Goal: Information Seeking & Learning: Learn about a topic

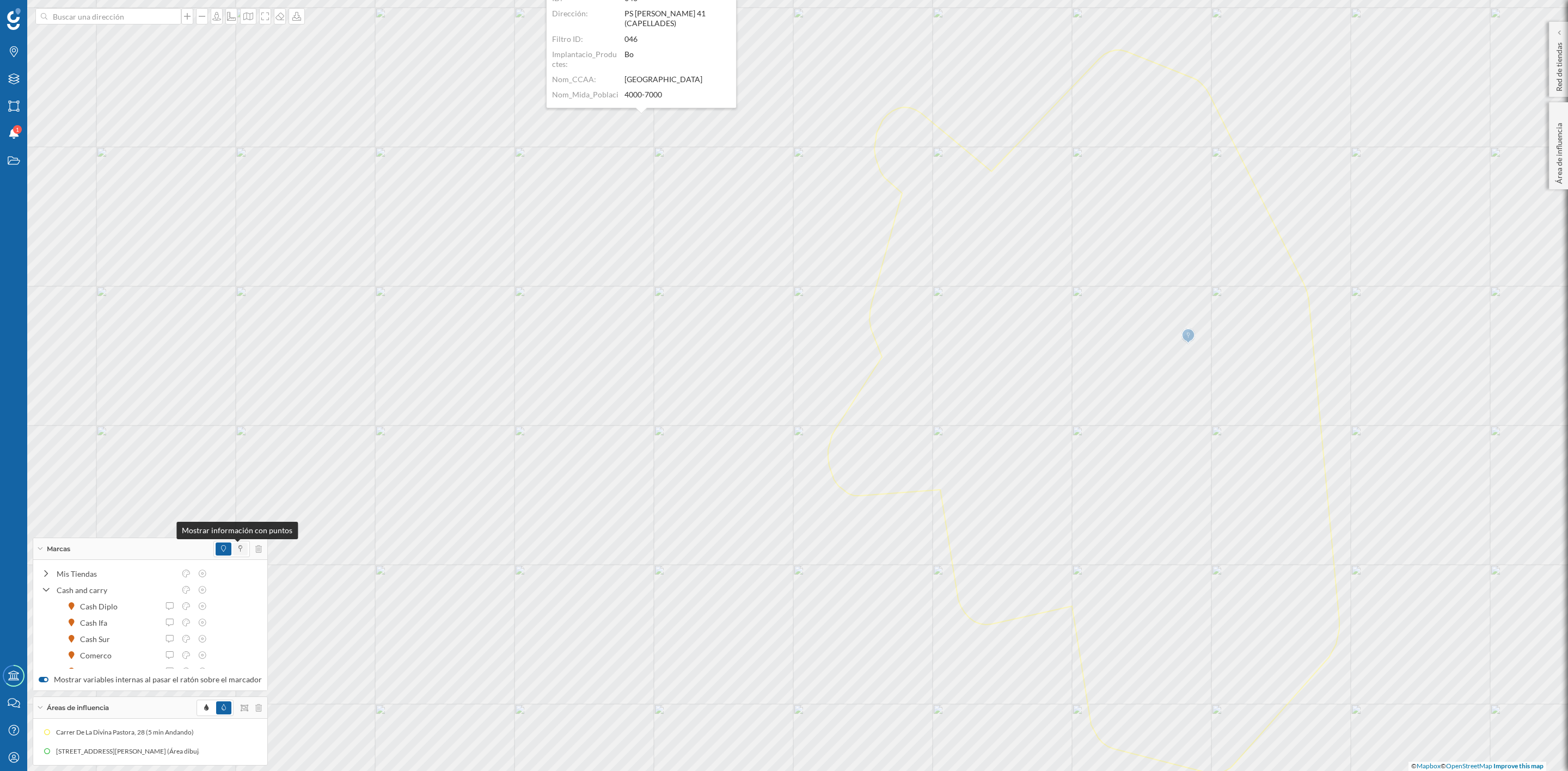
click at [238, 545] on span at bounding box center [240, 549] width 4 height 10
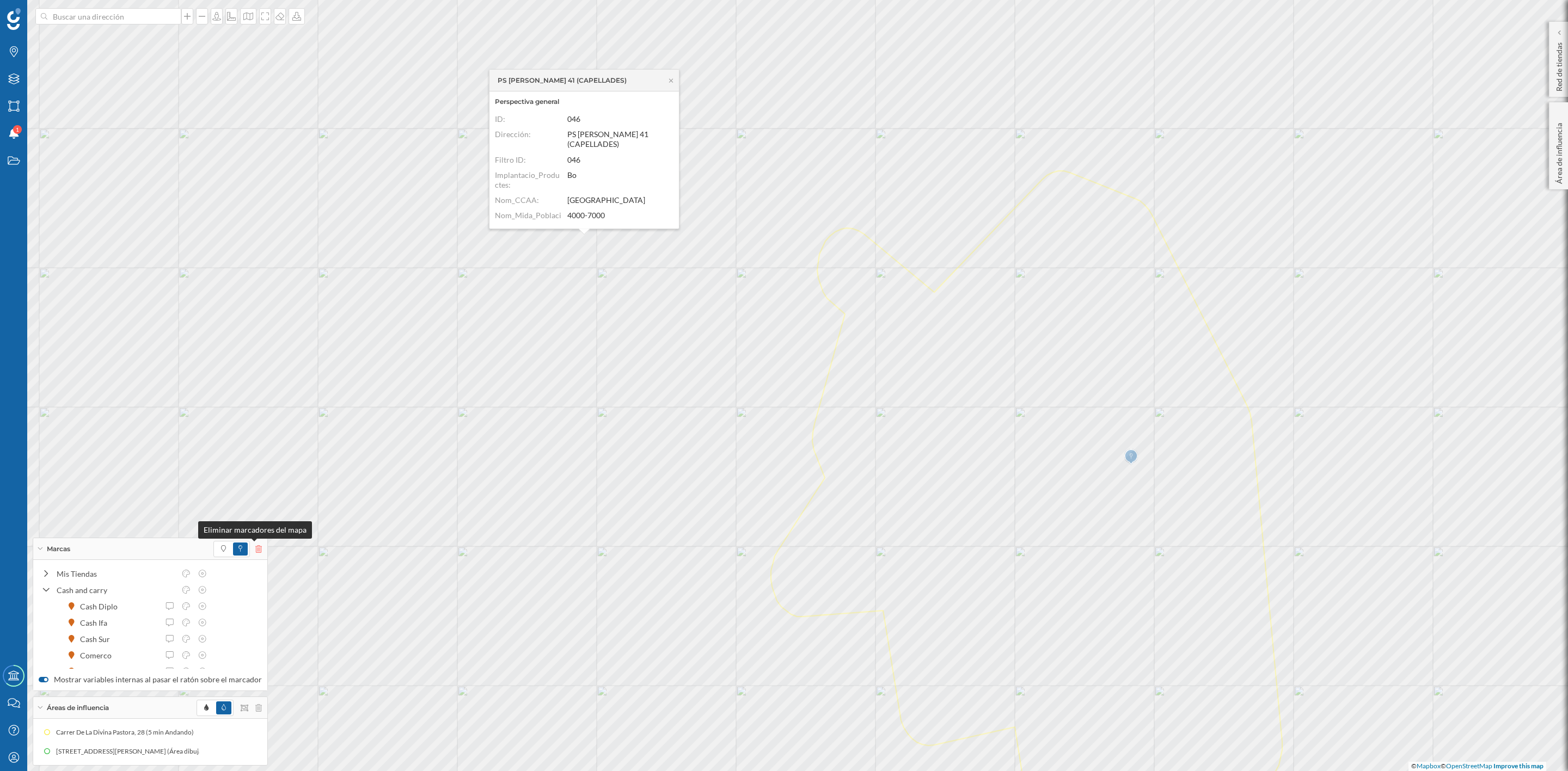
click at [255, 548] on icon at bounding box center [258, 549] width 6 height 8
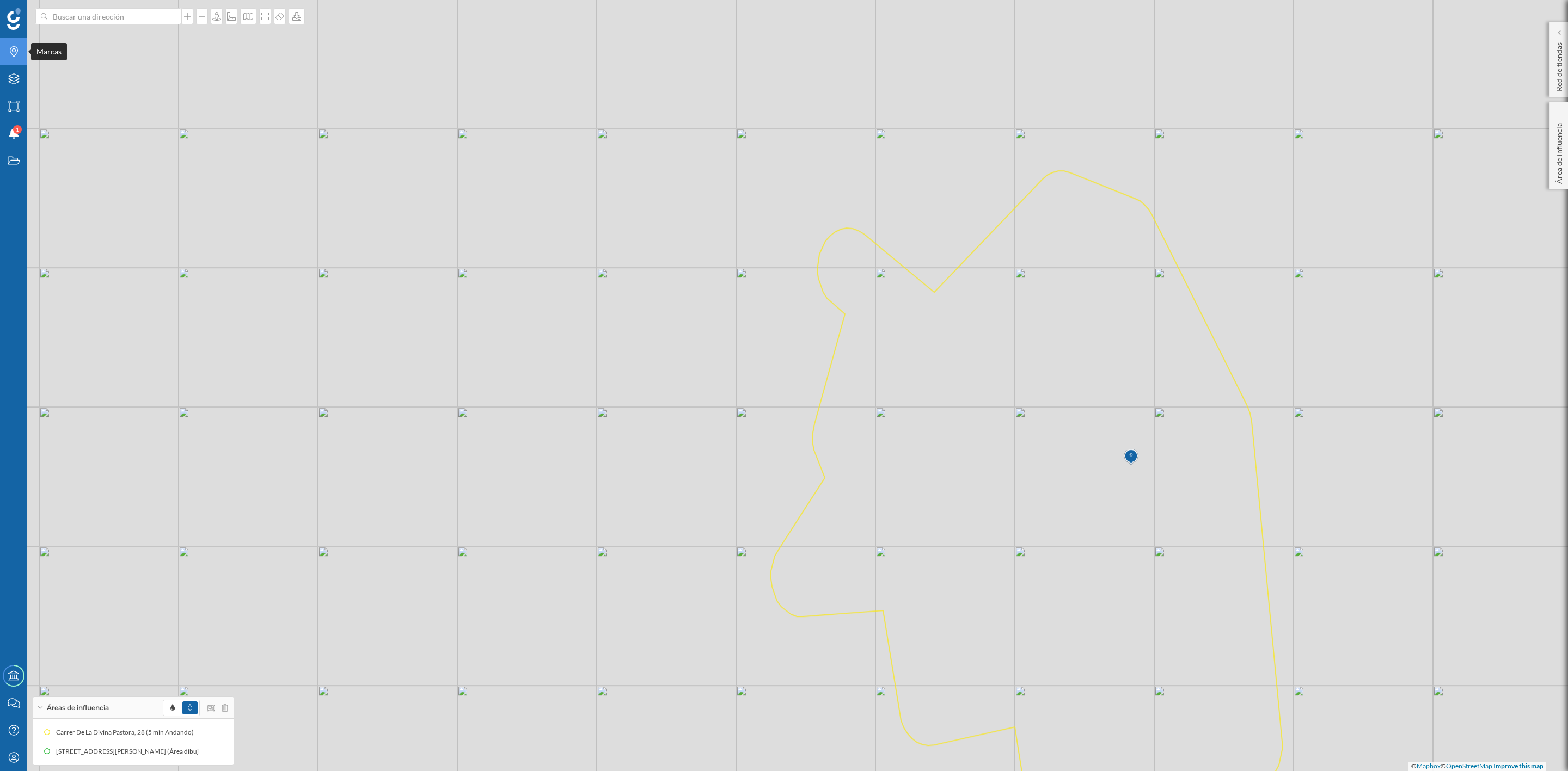
click at [9, 61] on div "Marcas" at bounding box center [13, 51] width 27 height 27
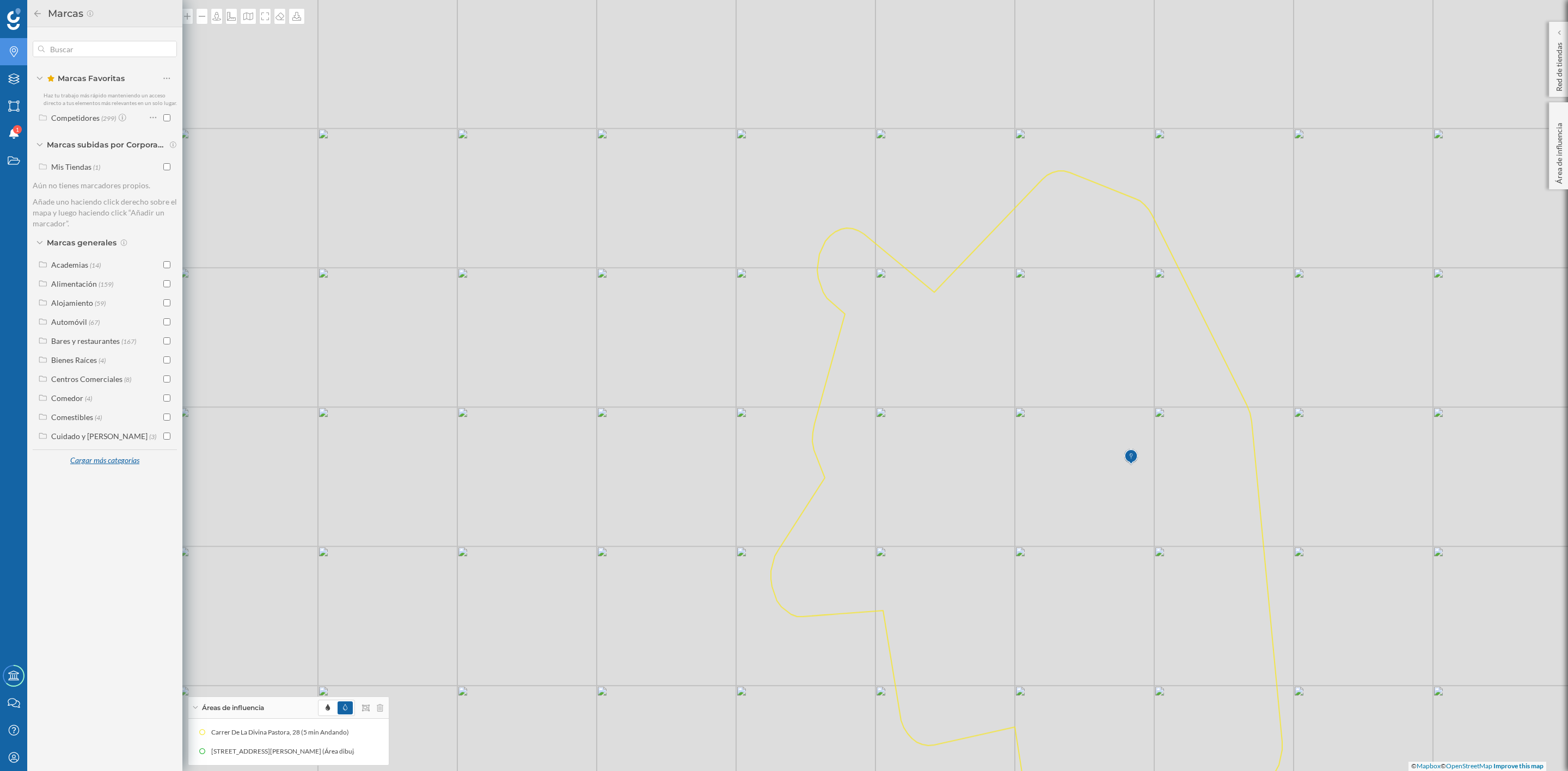
click at [116, 457] on div "Cargar más categorías" at bounding box center [104, 461] width 83 height 16
click at [76, 624] on div "Servicios" at bounding box center [66, 627] width 30 height 9
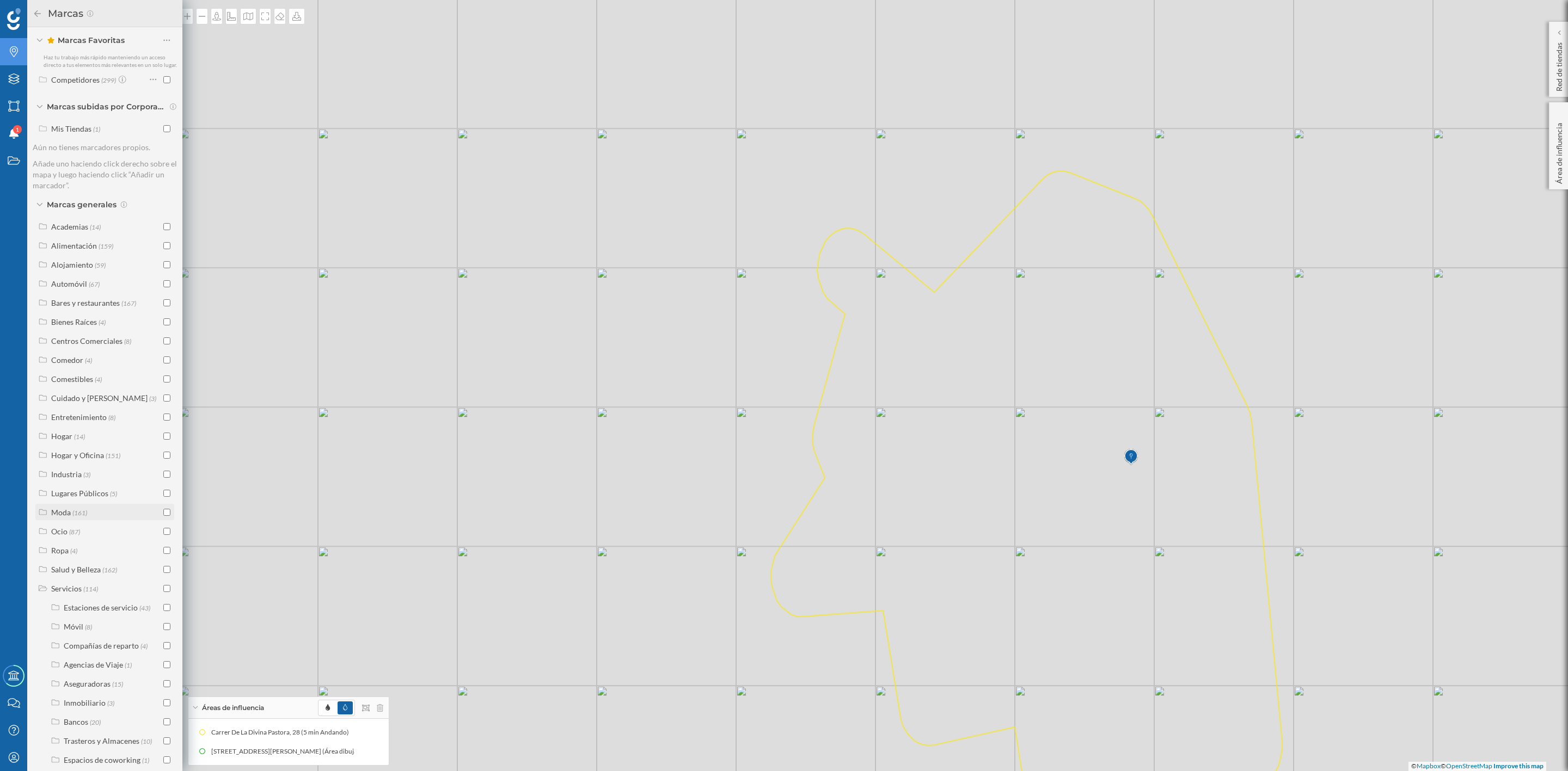
scroll to position [69, 0]
click at [164, 690] on input "checkbox" at bounding box center [167, 690] width 7 height 7
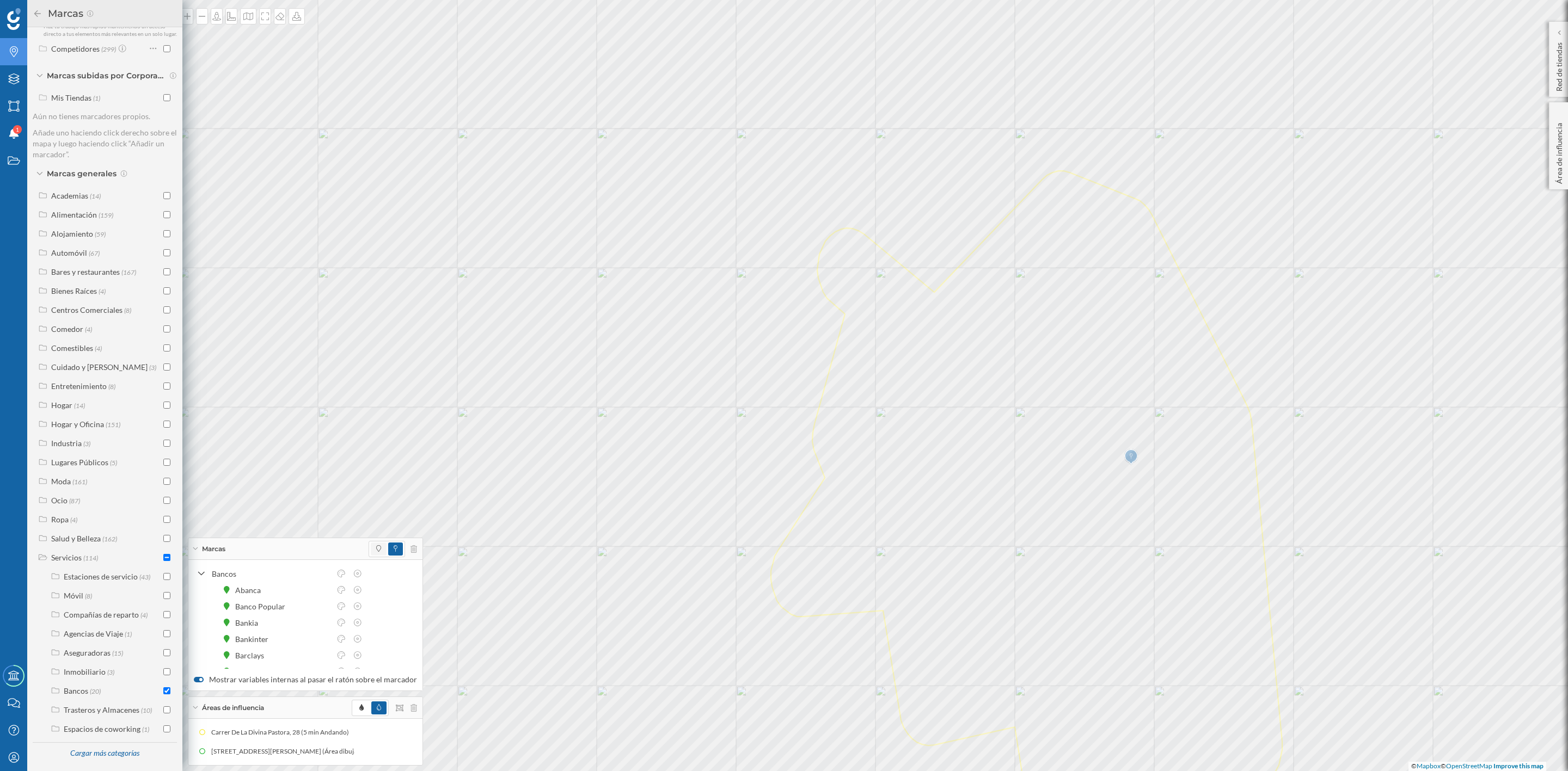
click at [371, 544] on span at bounding box center [379, 549] width 16 height 13
click at [882, 365] on icon at bounding box center [879, 367] width 9 height 6
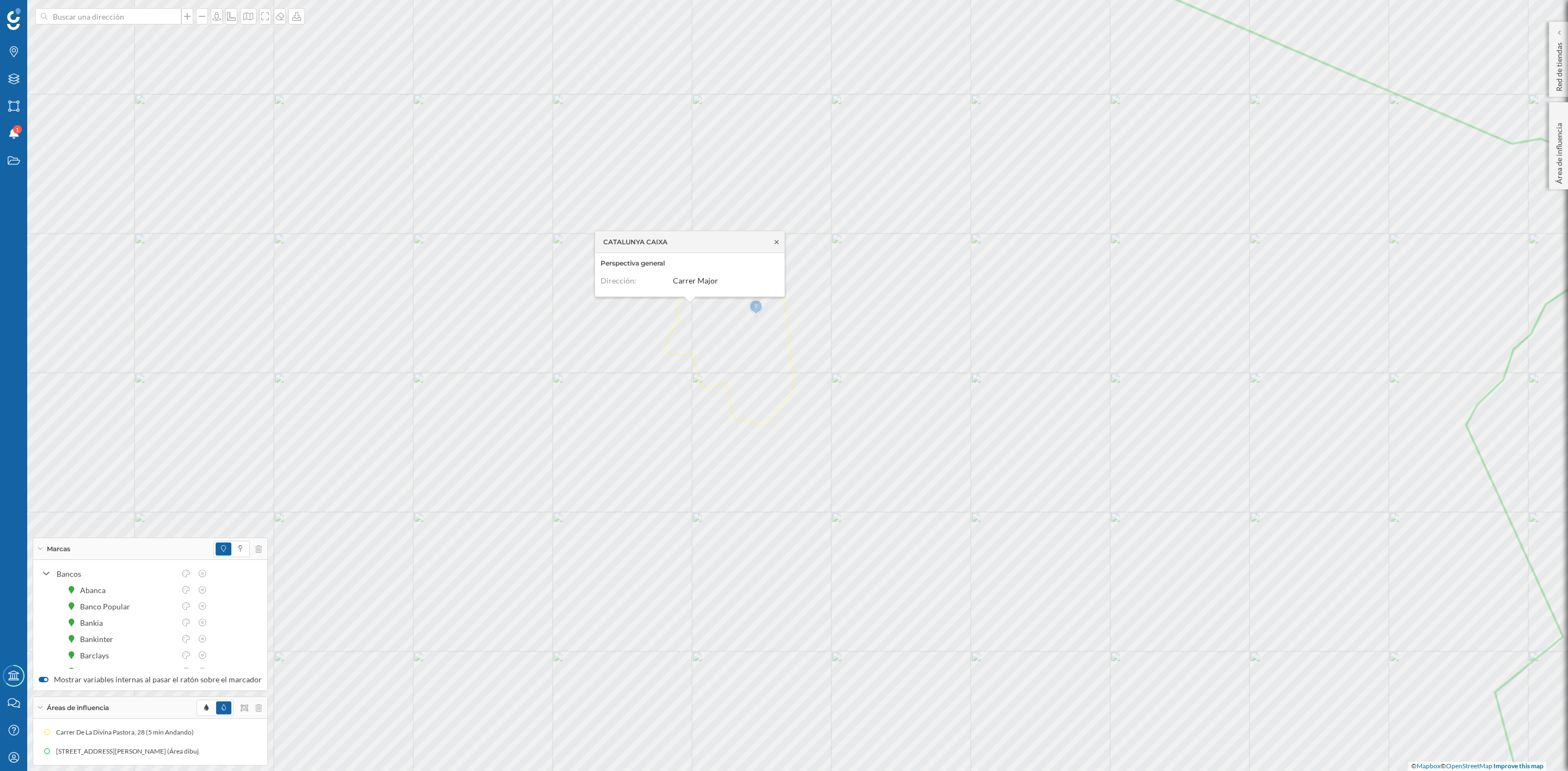
click at [774, 244] on icon at bounding box center [777, 241] width 9 height 6
click at [255, 546] on icon at bounding box center [258, 549] width 6 height 8
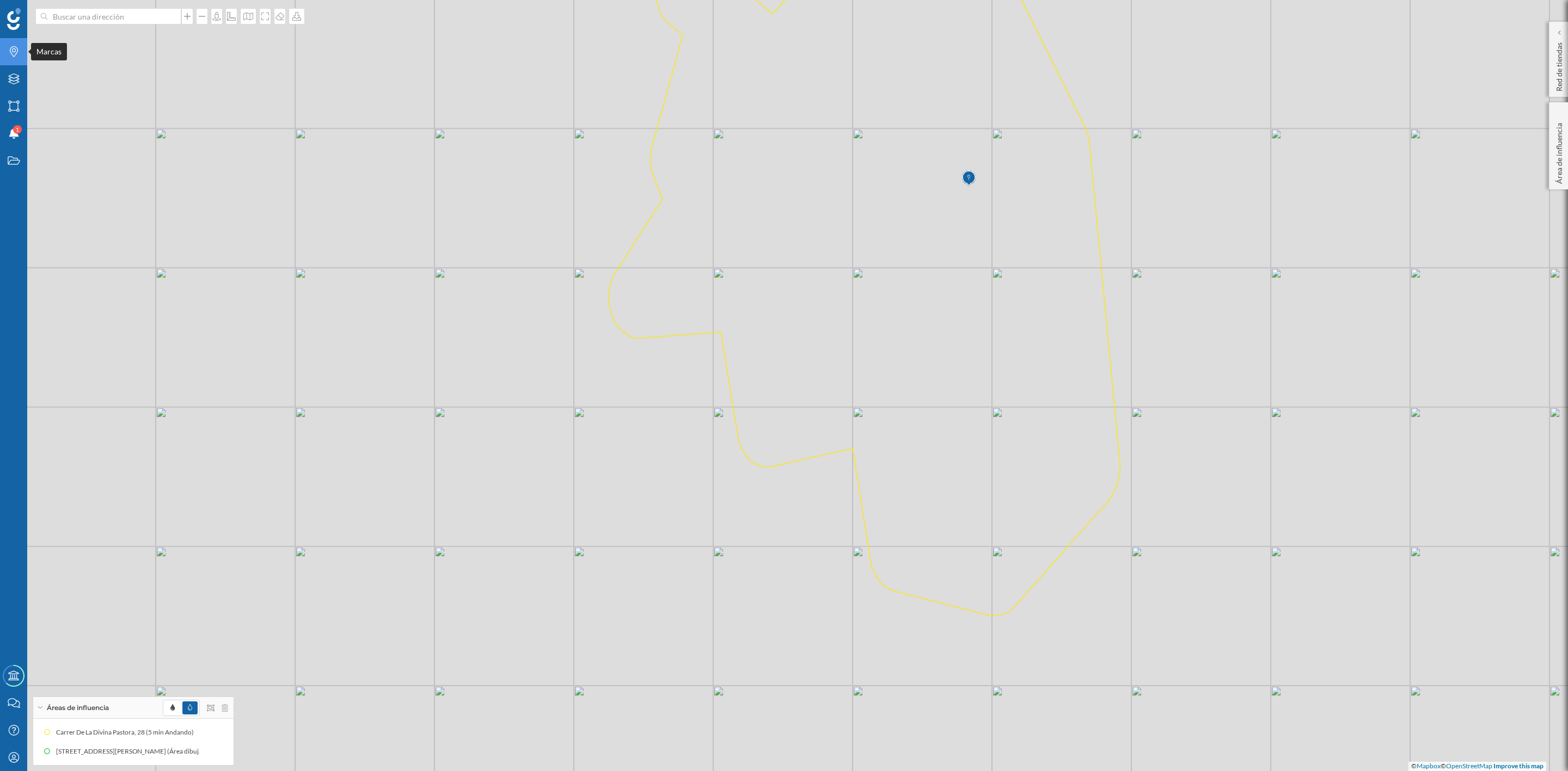
click at [13, 50] on icon "Marcas" at bounding box center [14, 52] width 14 height 11
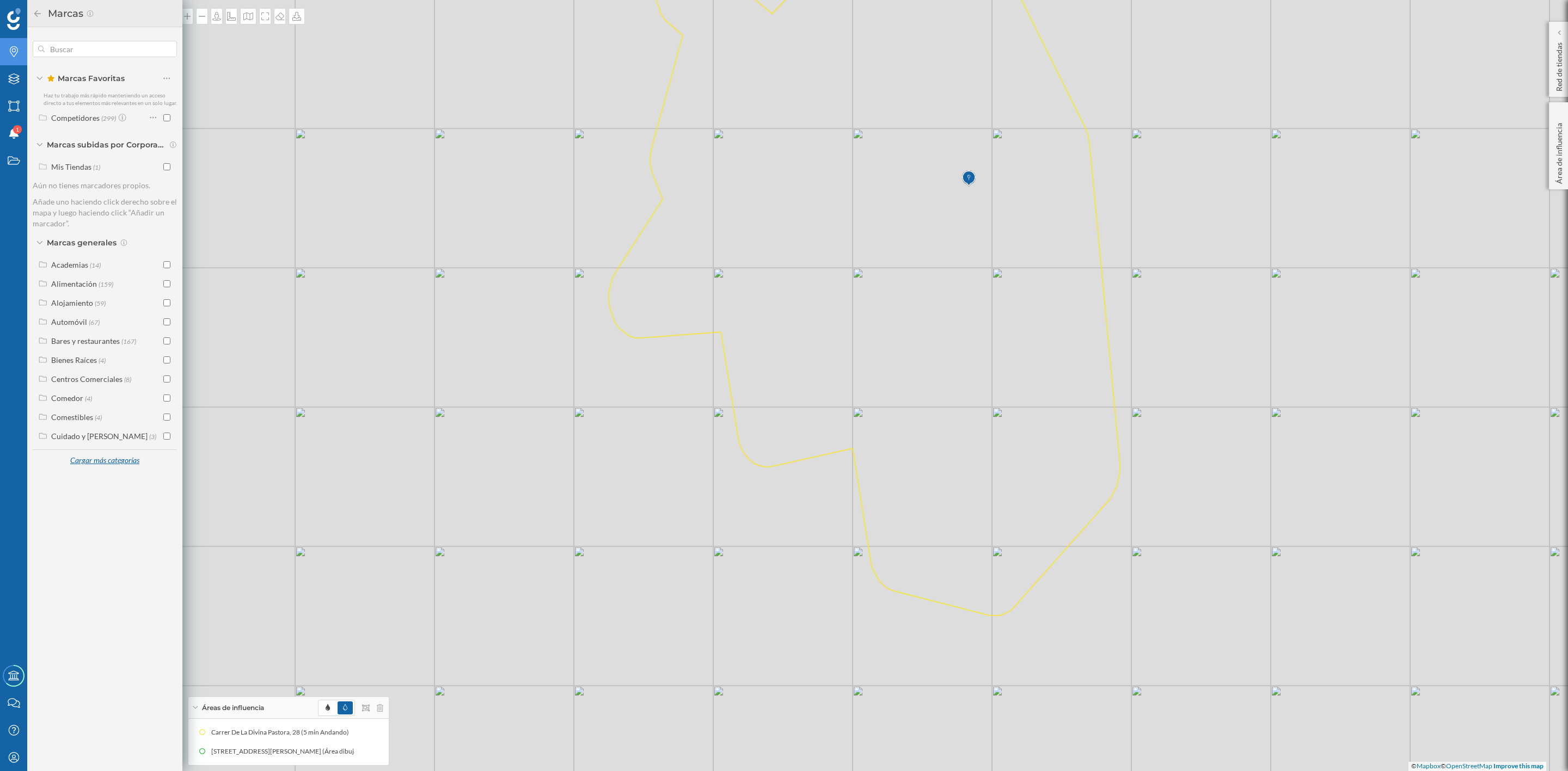
click at [88, 462] on div "Cargar más categorías" at bounding box center [104, 461] width 83 height 16
click at [97, 441] on div "Cuidado y [PERSON_NAME] (3)" at bounding box center [105, 436] width 139 height 16
click at [108, 629] on span "(162)" at bounding box center [109, 627] width 15 height 9
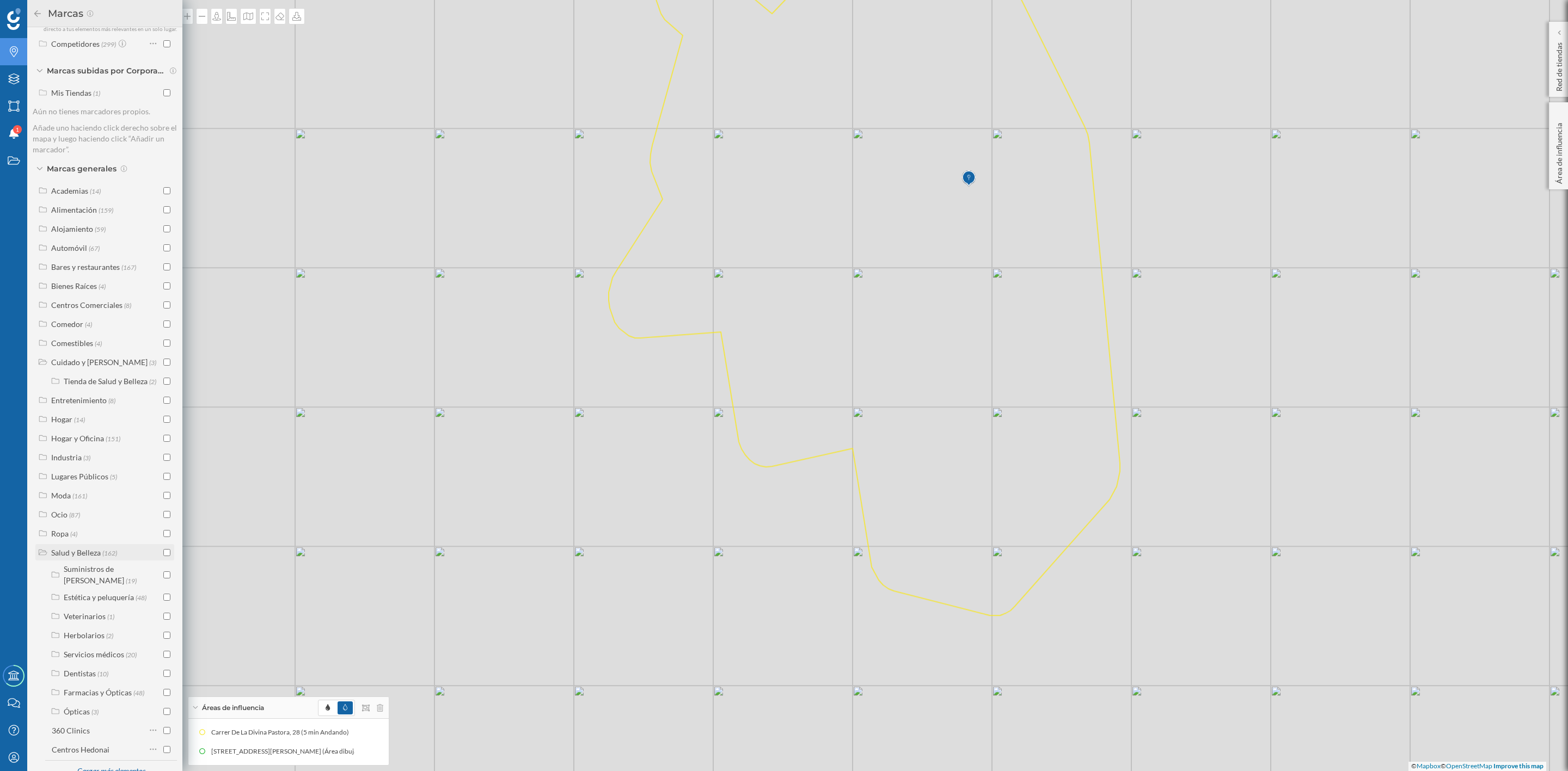
scroll to position [133, 0]
click at [116, 630] on div "Farmacias y Ópticas" at bounding box center [98, 634] width 68 height 9
click at [164, 683] on input "checkbox" at bounding box center [167, 686] width 7 height 7
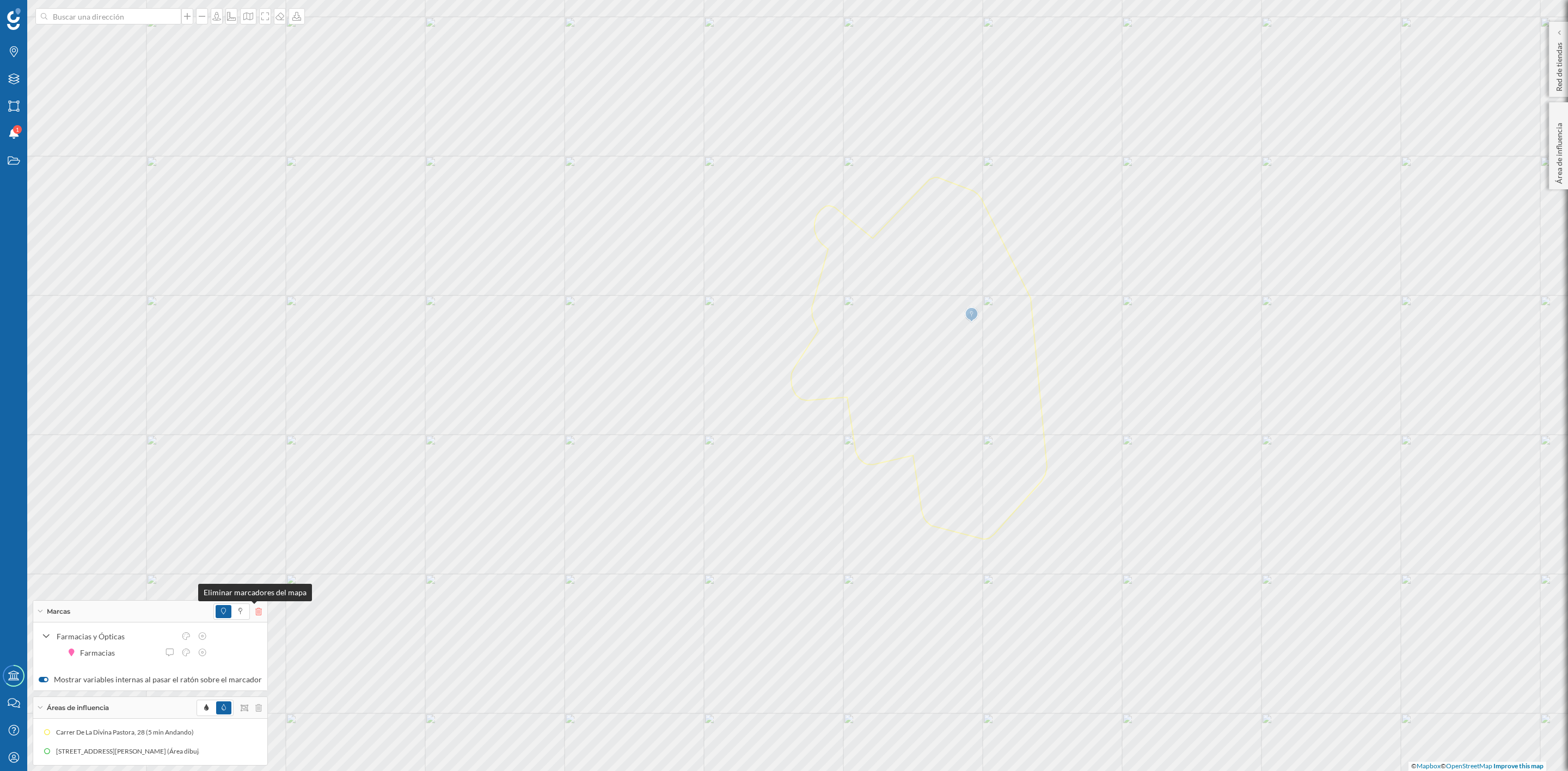
click at [255, 613] on icon at bounding box center [258, 612] width 6 height 8
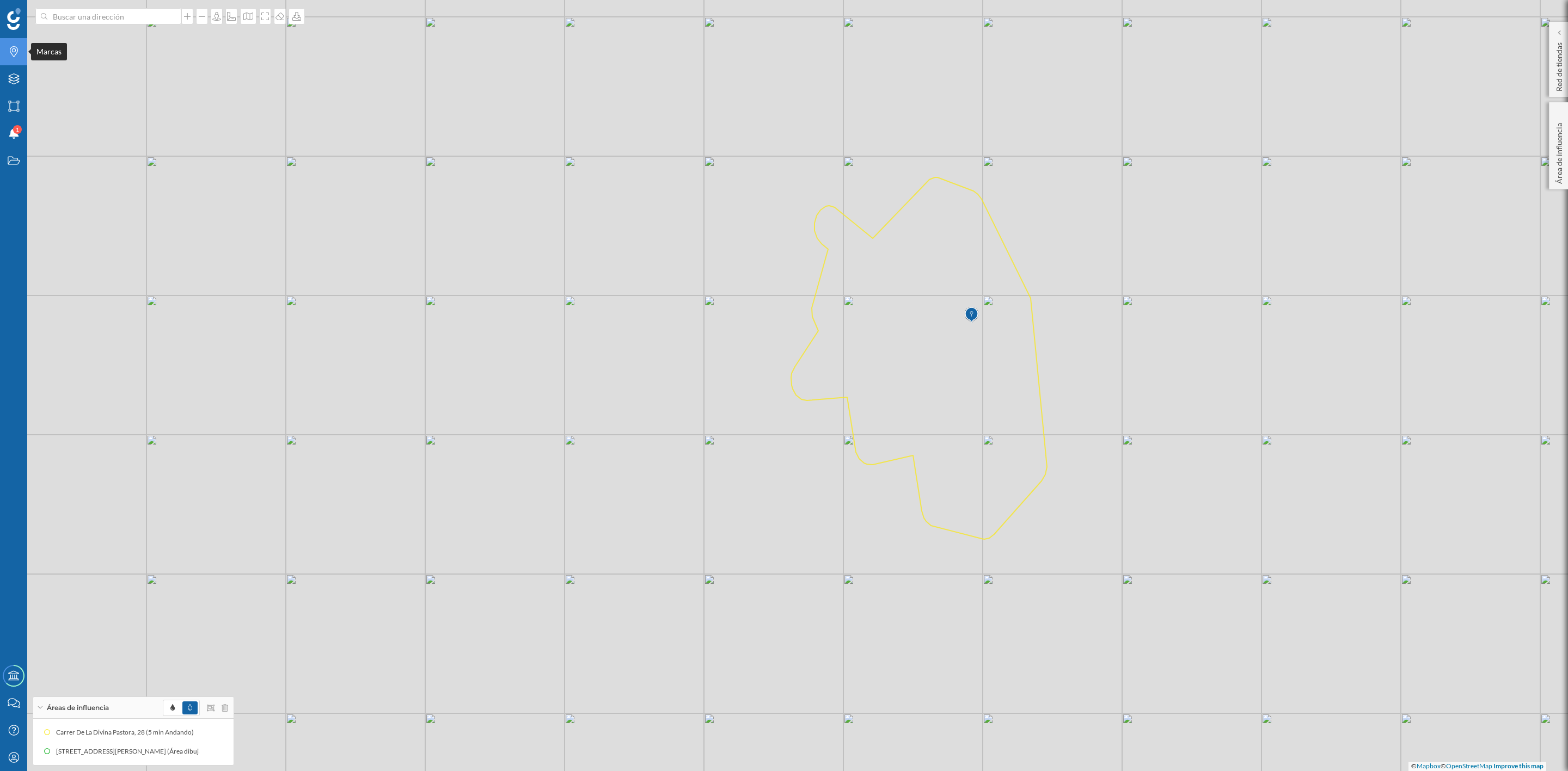
click at [12, 57] on div "Marcas" at bounding box center [13, 51] width 27 height 27
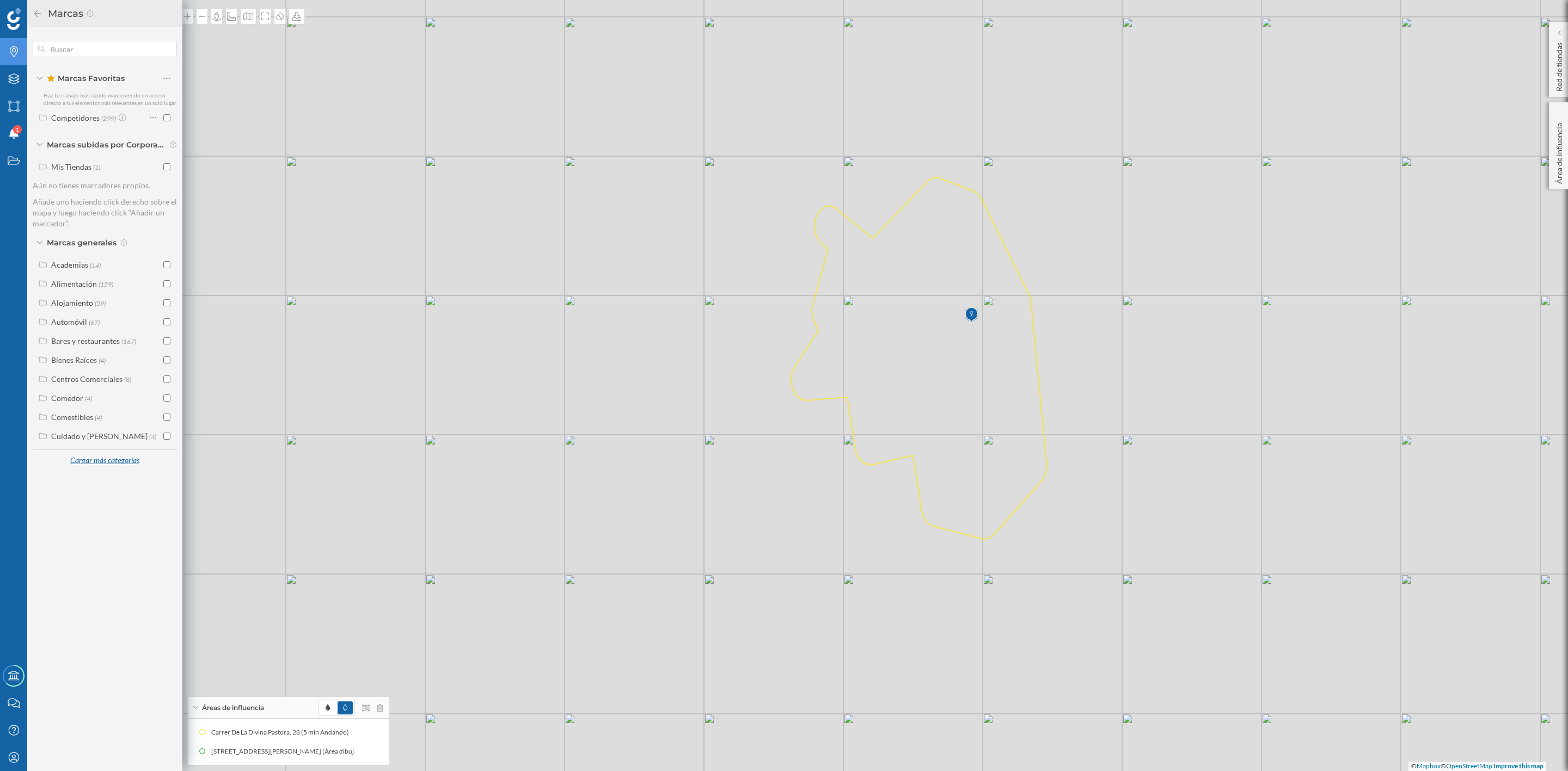
click at [123, 457] on div "Cargar más categorías" at bounding box center [104, 461] width 83 height 16
click at [83, 632] on label "Servicios (114)" at bounding box center [74, 627] width 47 height 12
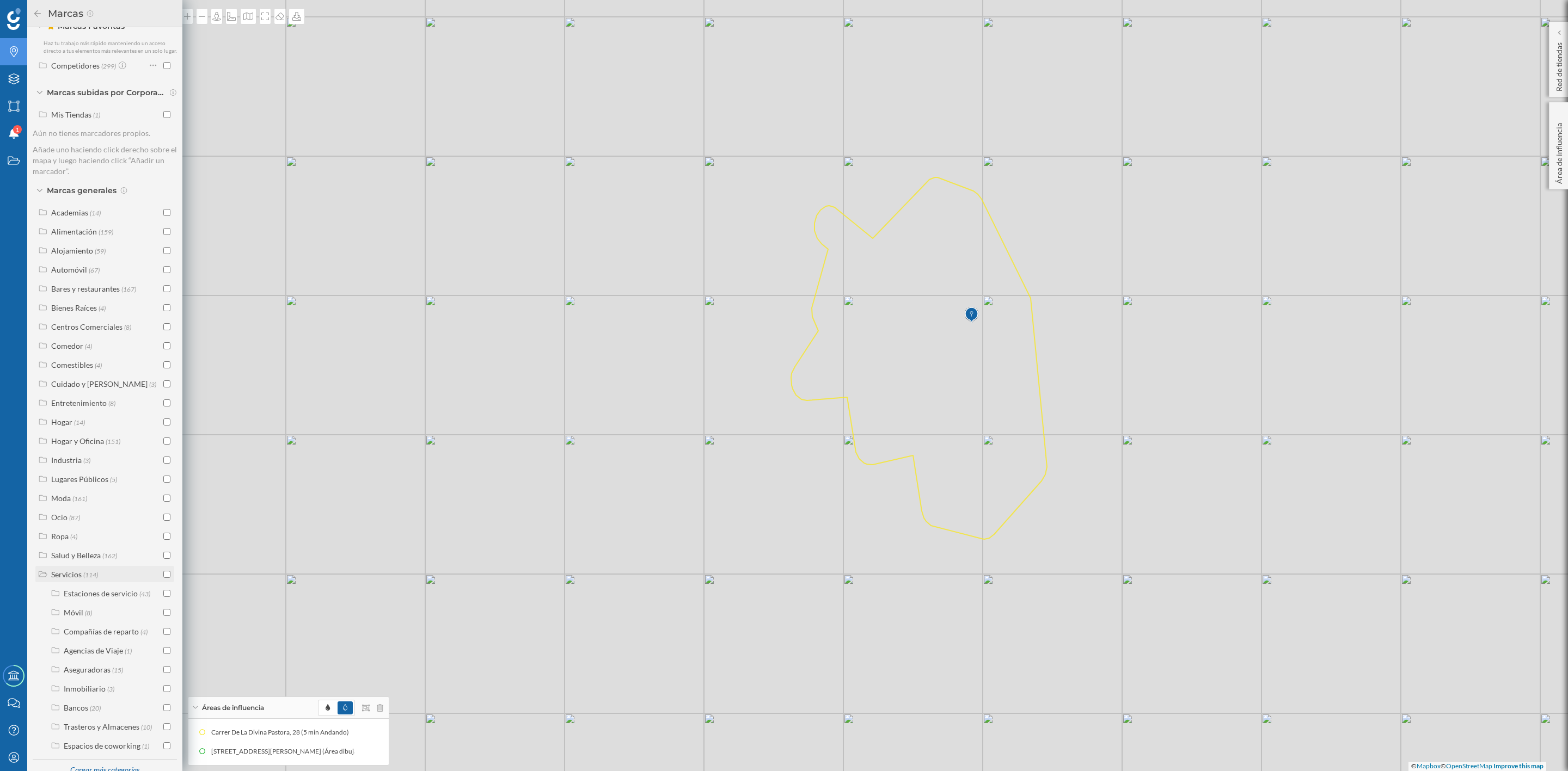
scroll to position [69, 0]
click at [95, 749] on div "Cargar más categorías" at bounding box center [104, 753] width 83 height 16
click at [113, 743] on div "Servicios Generales (61)" at bounding box center [105, 750] width 139 height 16
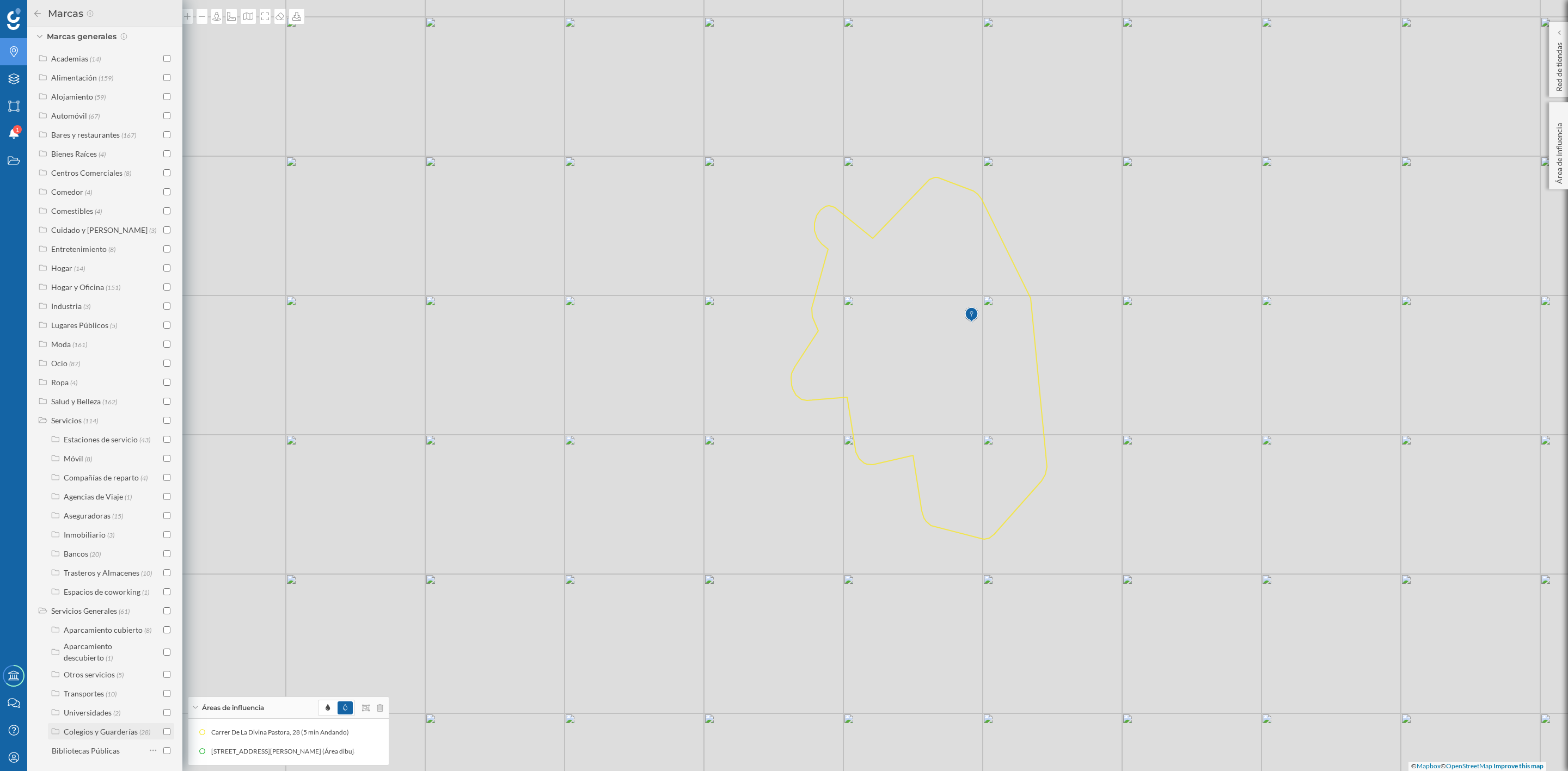
click at [123, 735] on div "Colegios y Guarderías" at bounding box center [100, 732] width 74 height 9
click at [78, 693] on div "Colegios públicos" at bounding box center [106, 693] width 60 height 9
click at [164, 672] on input "checkbox" at bounding box center [167, 676] width 7 height 7
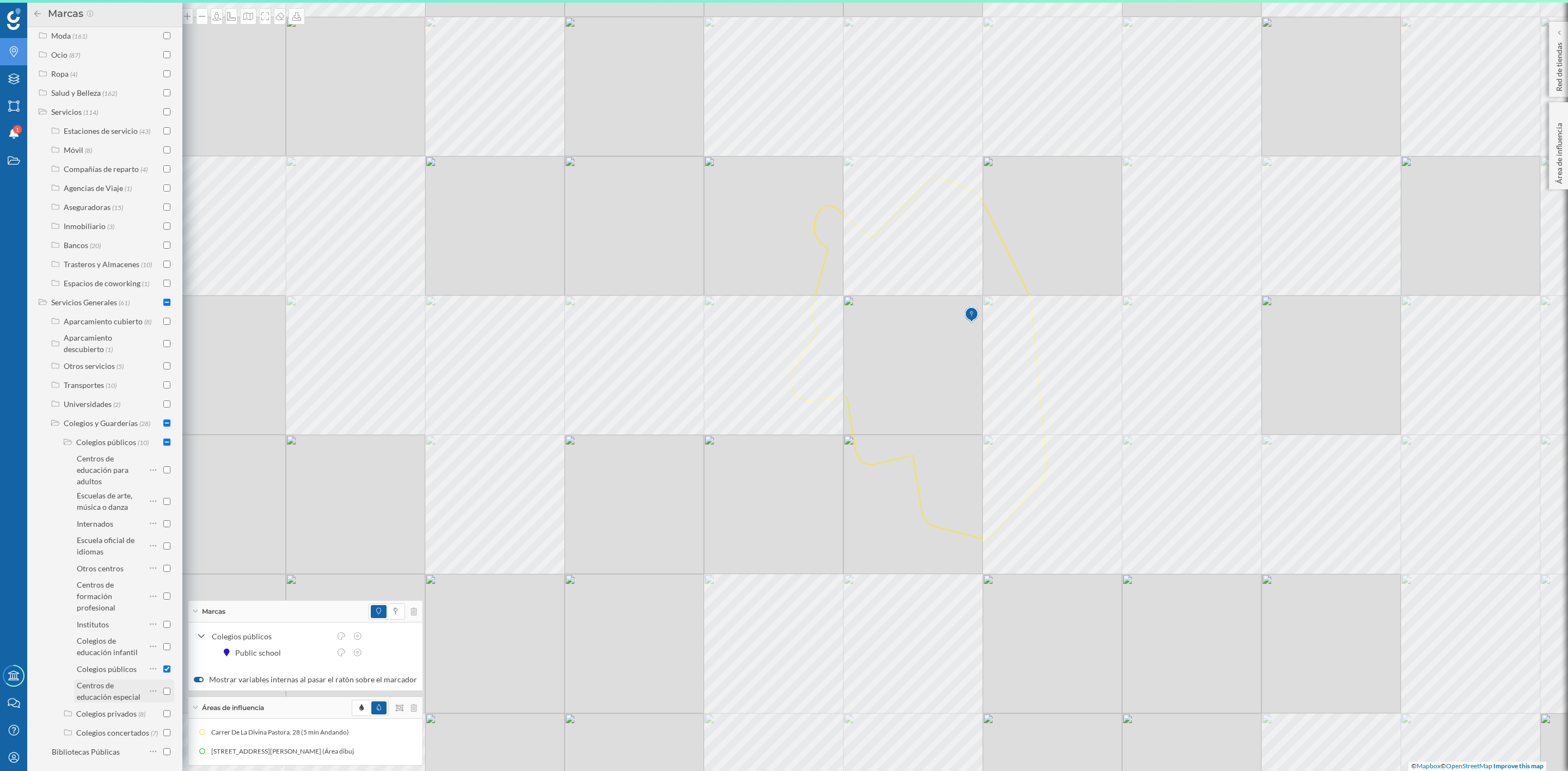
scroll to position [516, 0]
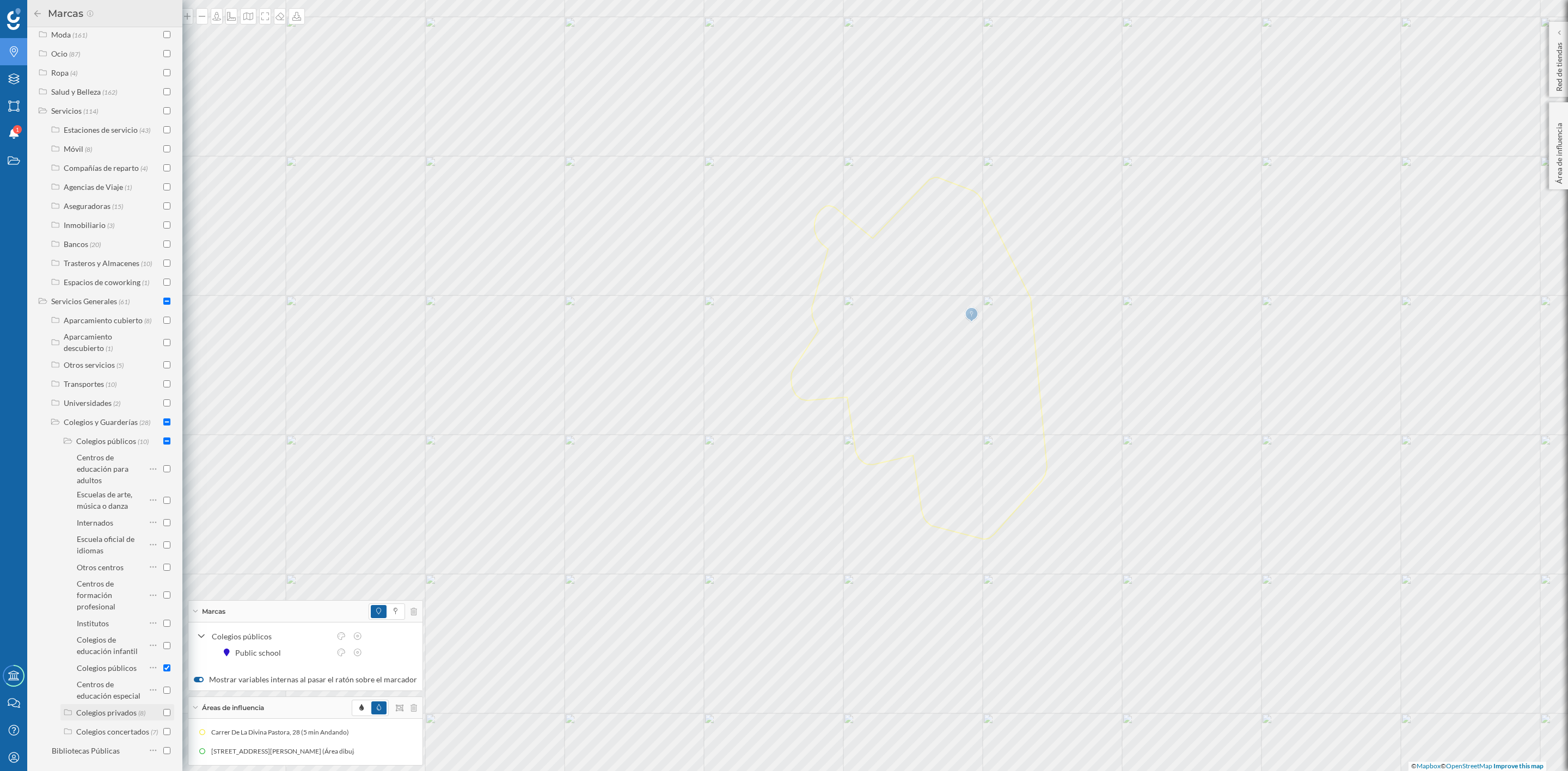
click at [119, 708] on div "Colegios privados" at bounding box center [106, 713] width 61 height 9
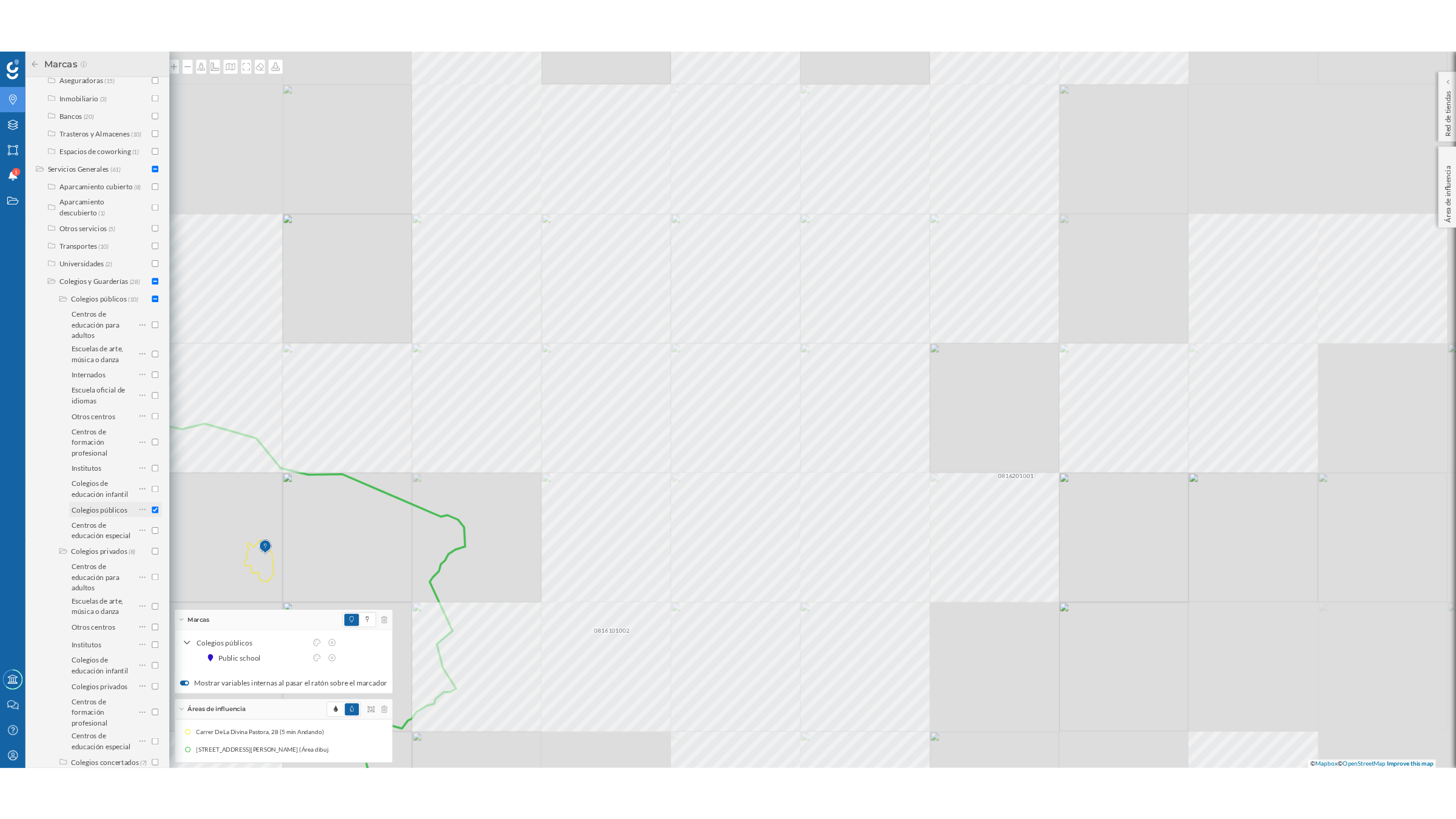
scroll to position [807, 0]
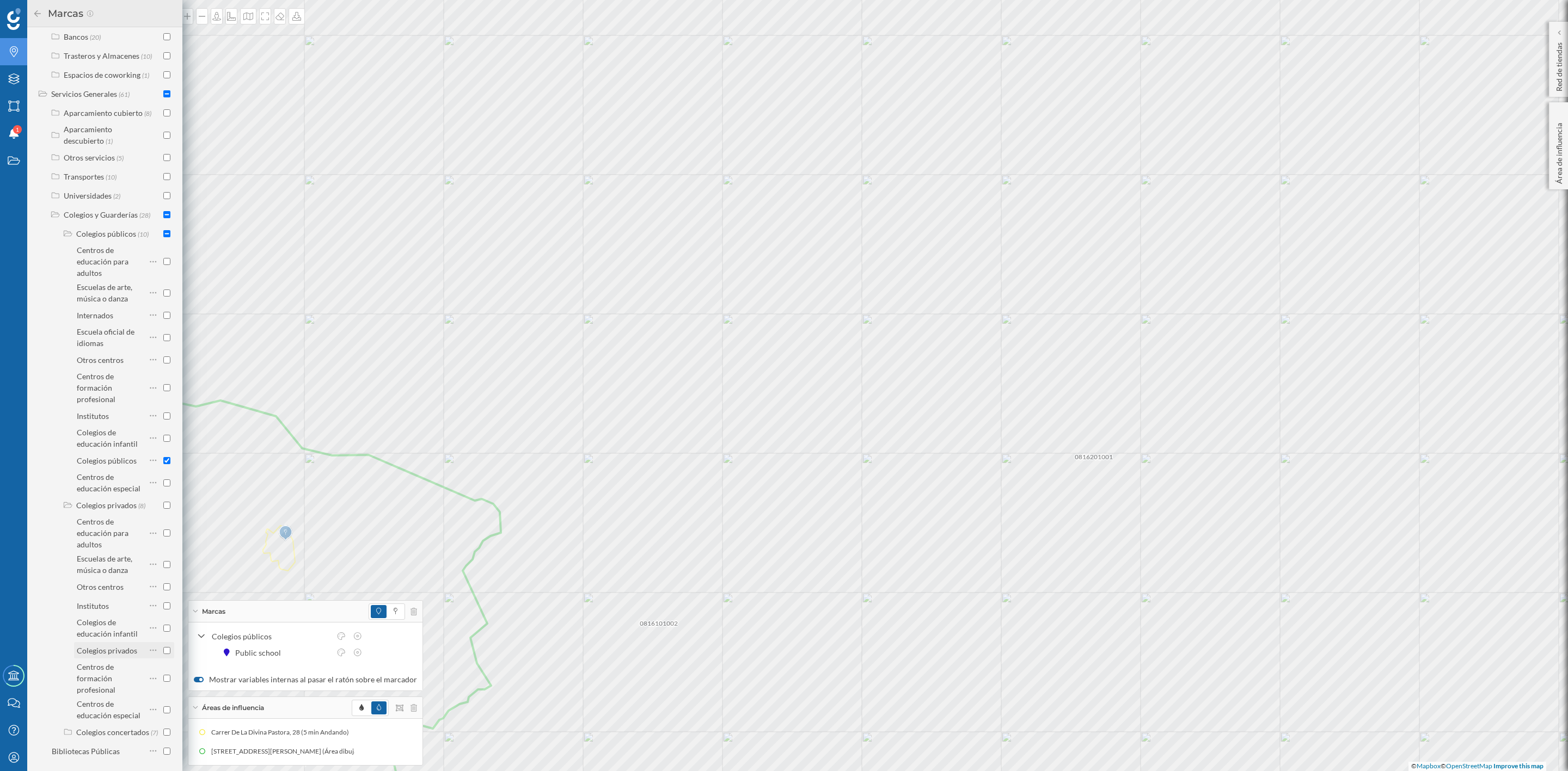
click at [126, 646] on div "Colegios privados" at bounding box center [107, 651] width 61 height 9
click at [130, 727] on label "Colegios concertados (7)" at bounding box center [116, 732] width 81 height 12
click at [164, 727] on div at bounding box center [167, 732] width 7 height 12
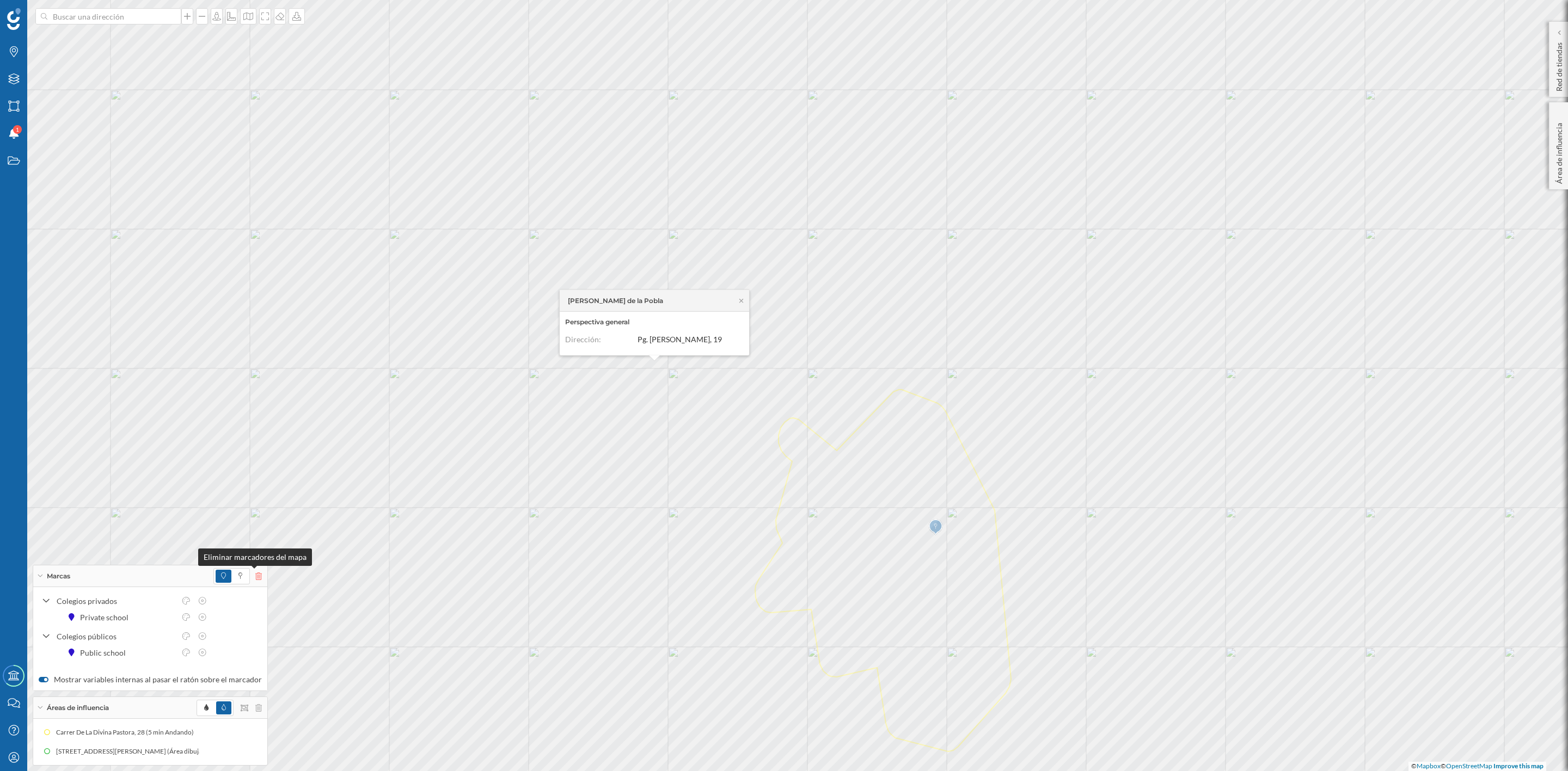
click at [255, 576] on icon at bounding box center [258, 576] width 6 height 8
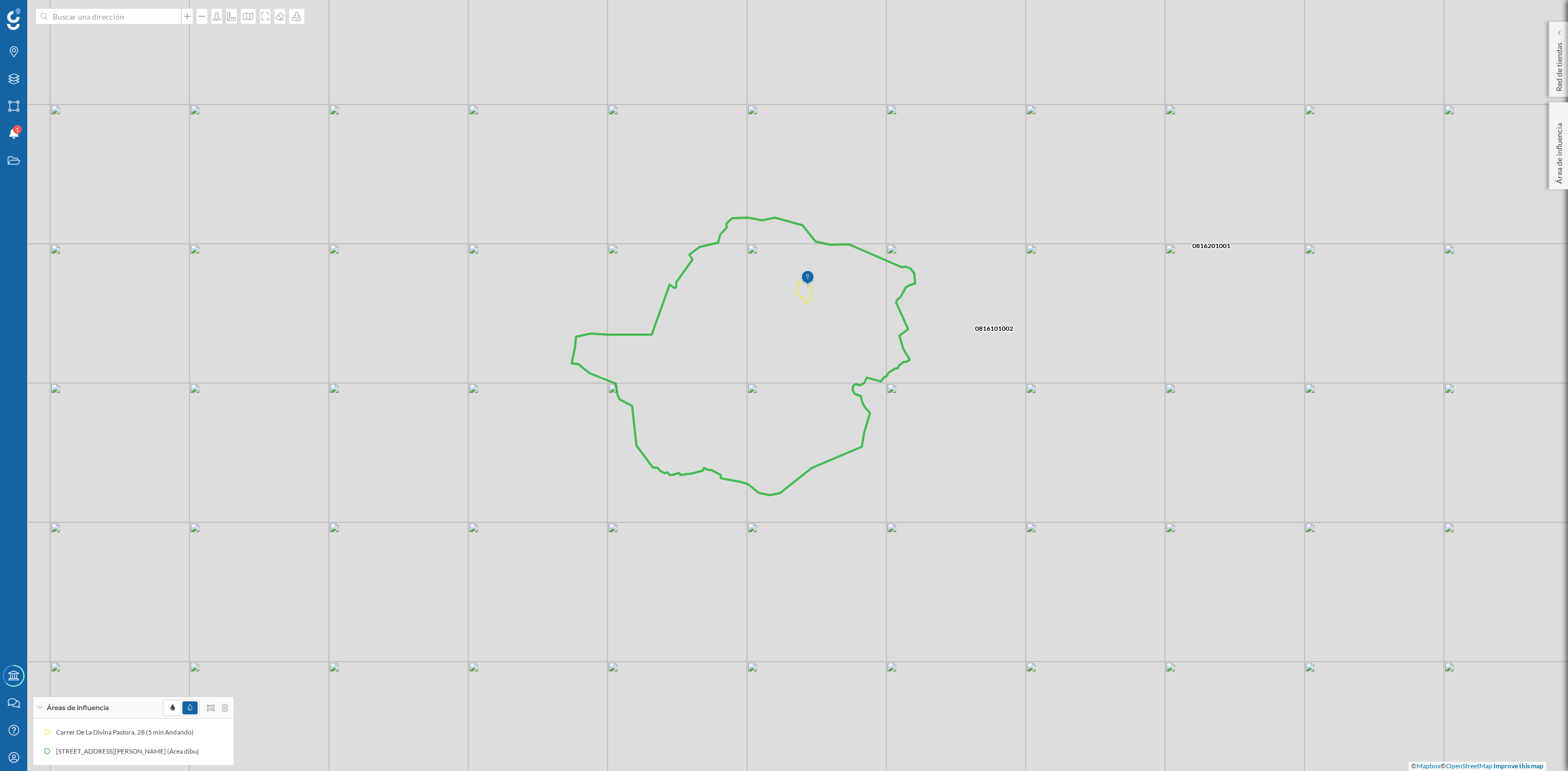
drag, startPoint x: 805, startPoint y: 356, endPoint x: 832, endPoint y: 366, distance: 28.8
click at [832, 366] on icon at bounding box center [743, 357] width 344 height 278
click at [248, 16] on icon at bounding box center [248, 16] width 11 height 9
click at [254, 68] on img at bounding box center [263, 71] width 33 height 38
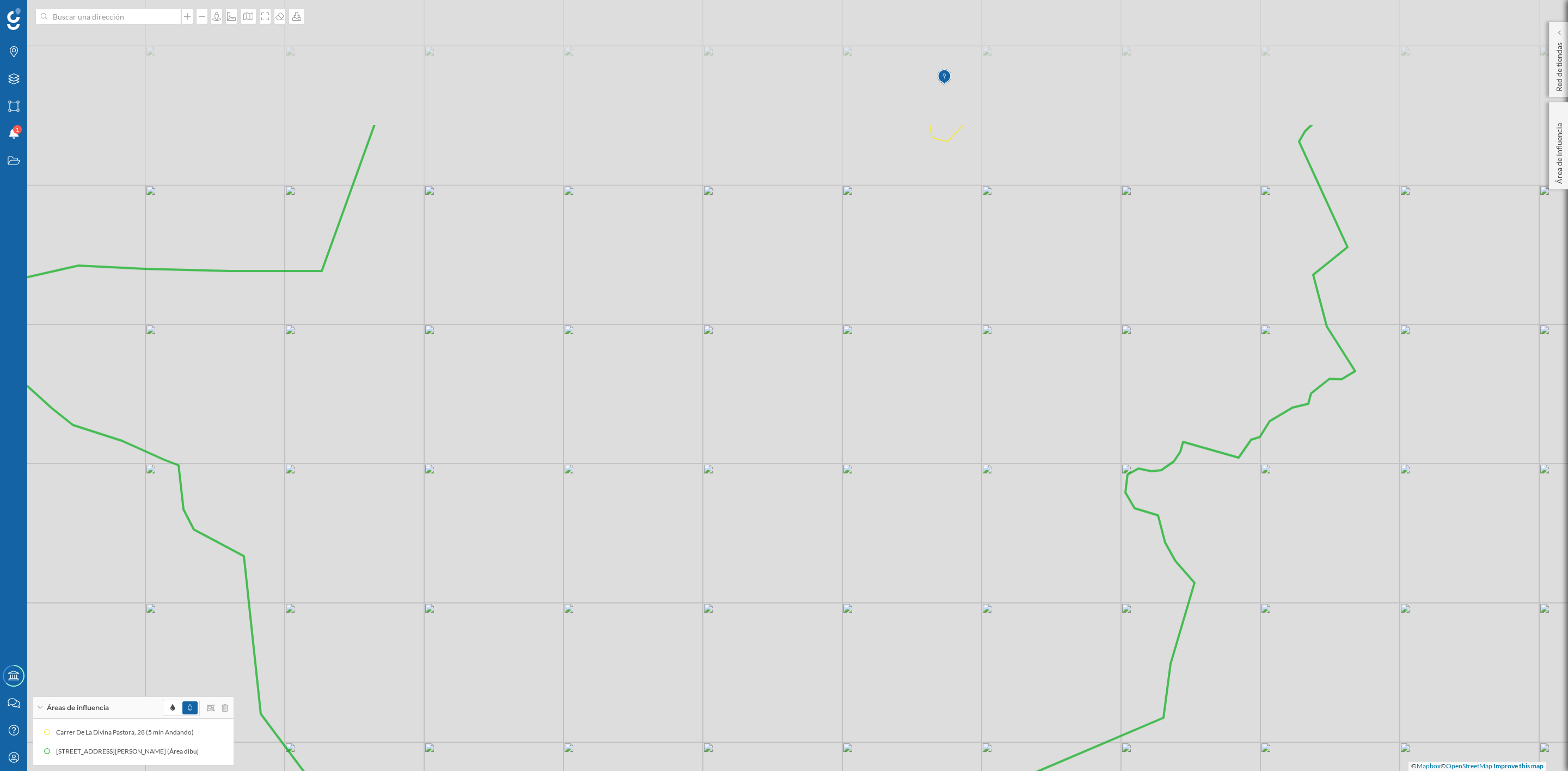
drag, startPoint x: 802, startPoint y: 375, endPoint x: 822, endPoint y: 592, distance: 217.9
click at [822, 592] on icon at bounding box center [677, 517] width 1354 height 789
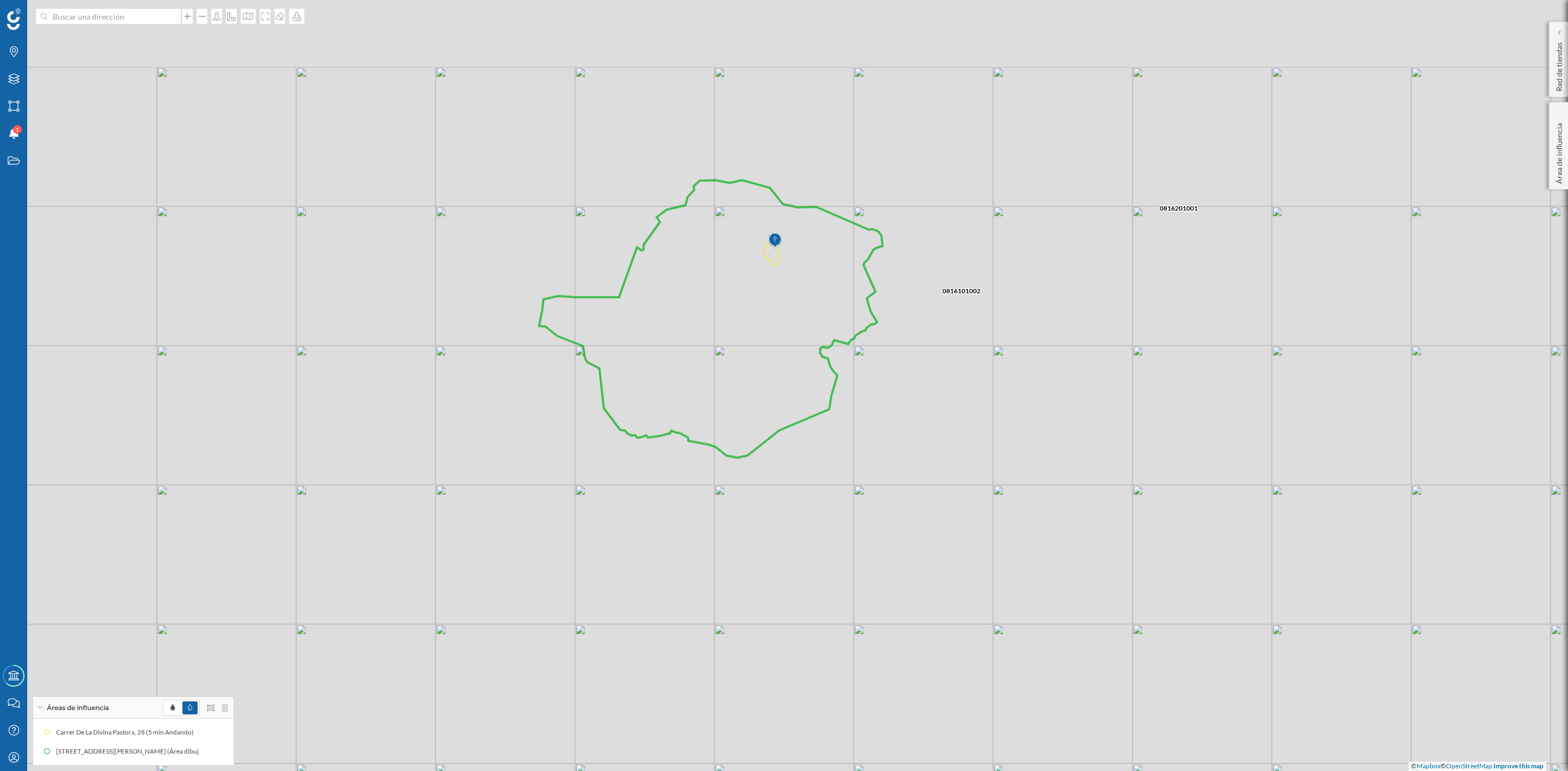
drag, startPoint x: 1072, startPoint y: 459, endPoint x: 985, endPoint y: 525, distance: 109.2
click at [1105, 617] on div "0816101002 0816201001 © Mapbox © OpenStreetMap Improve this map" at bounding box center [784, 386] width 1568 height 771
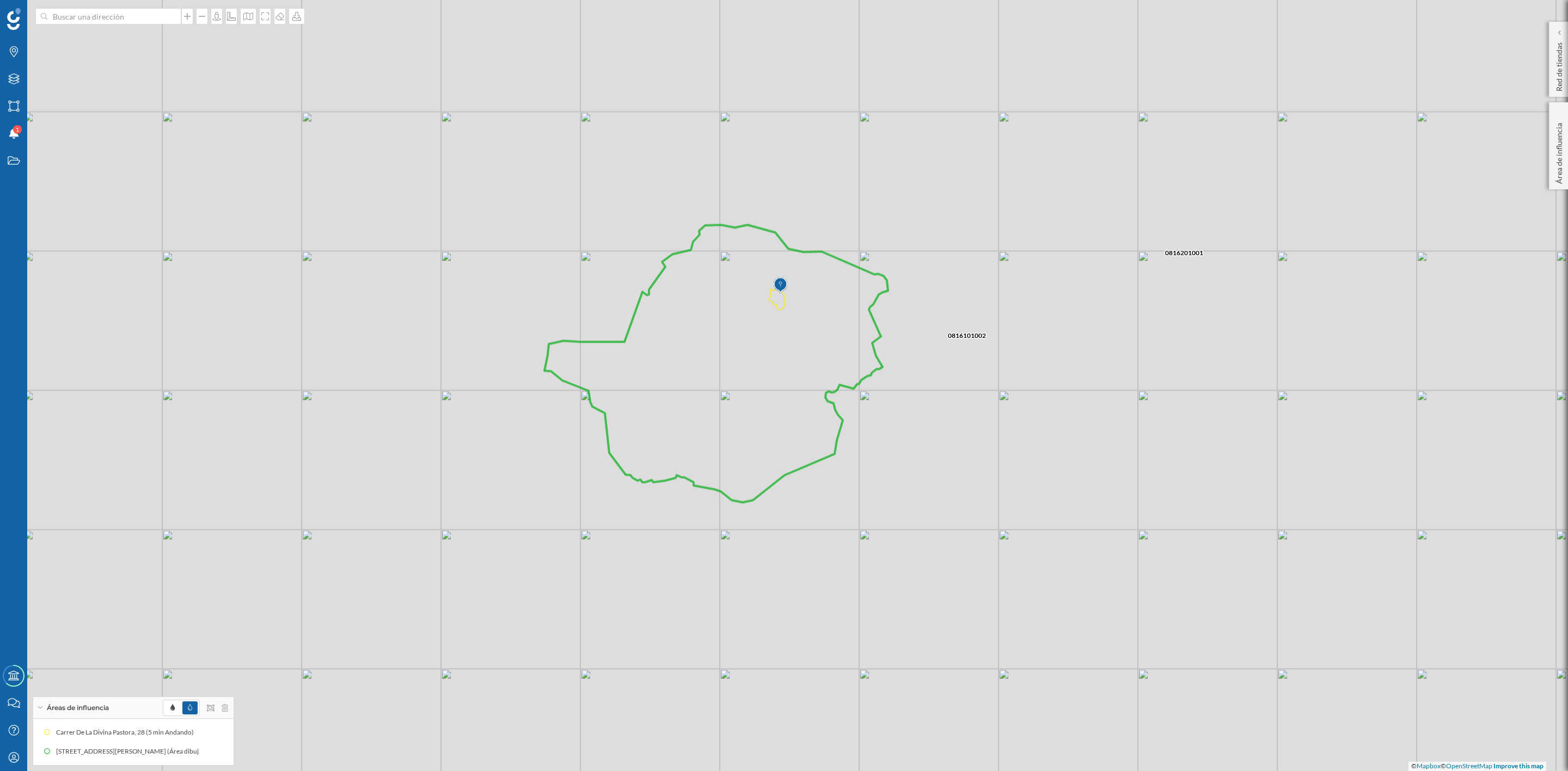
drag, startPoint x: 922, startPoint y: 368, endPoint x: 892, endPoint y: 426, distance: 65.3
click at [902, 424] on div "0816101002 0816201001 © Mapbox © OpenStreetMap Improve this map" at bounding box center [784, 386] width 1568 height 771
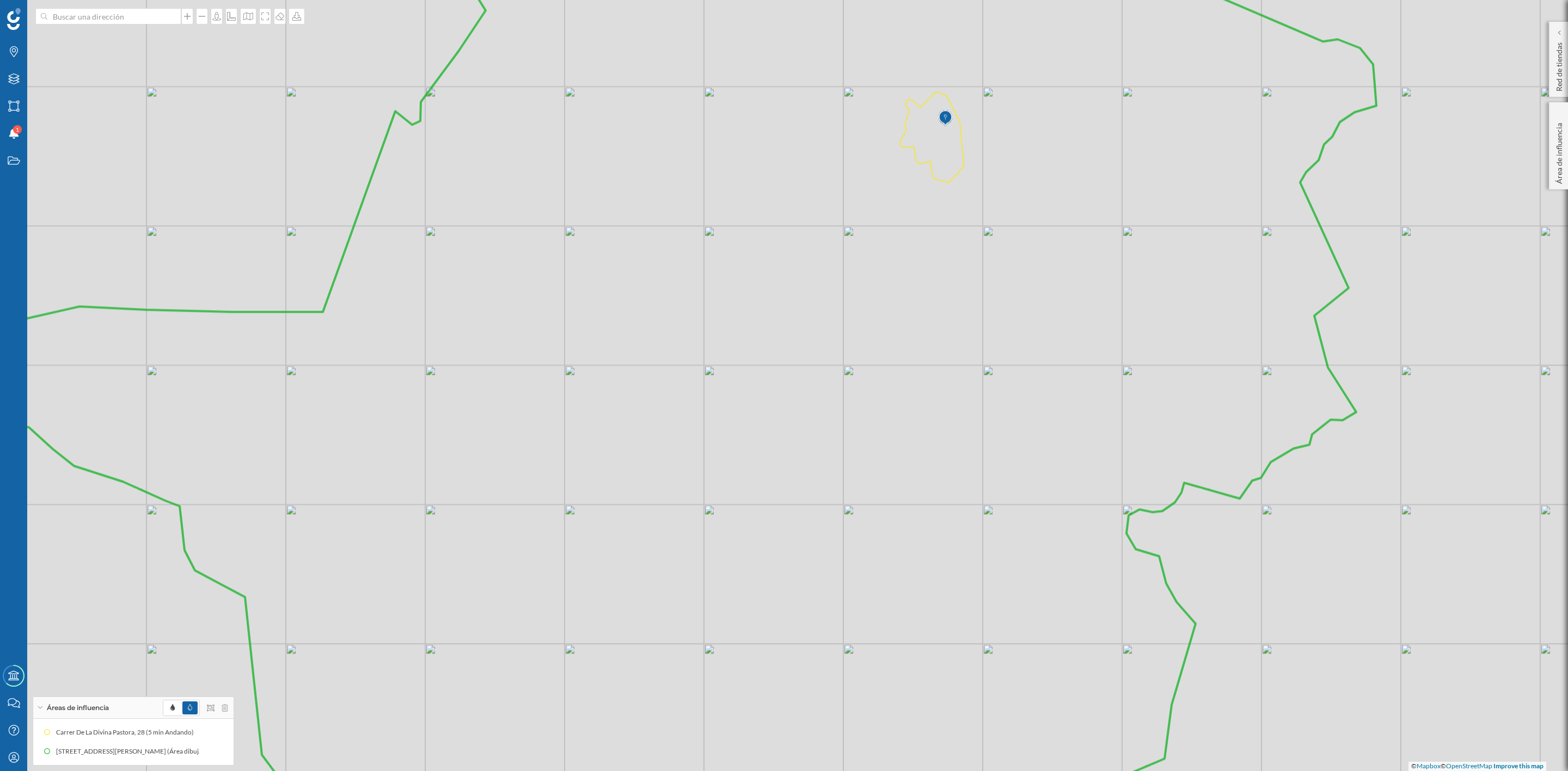
drag, startPoint x: 848, startPoint y: 335, endPoint x: 869, endPoint y: 347, distance: 24.2
click at [869, 347] on icon at bounding box center [689, 399] width 1374 height 931
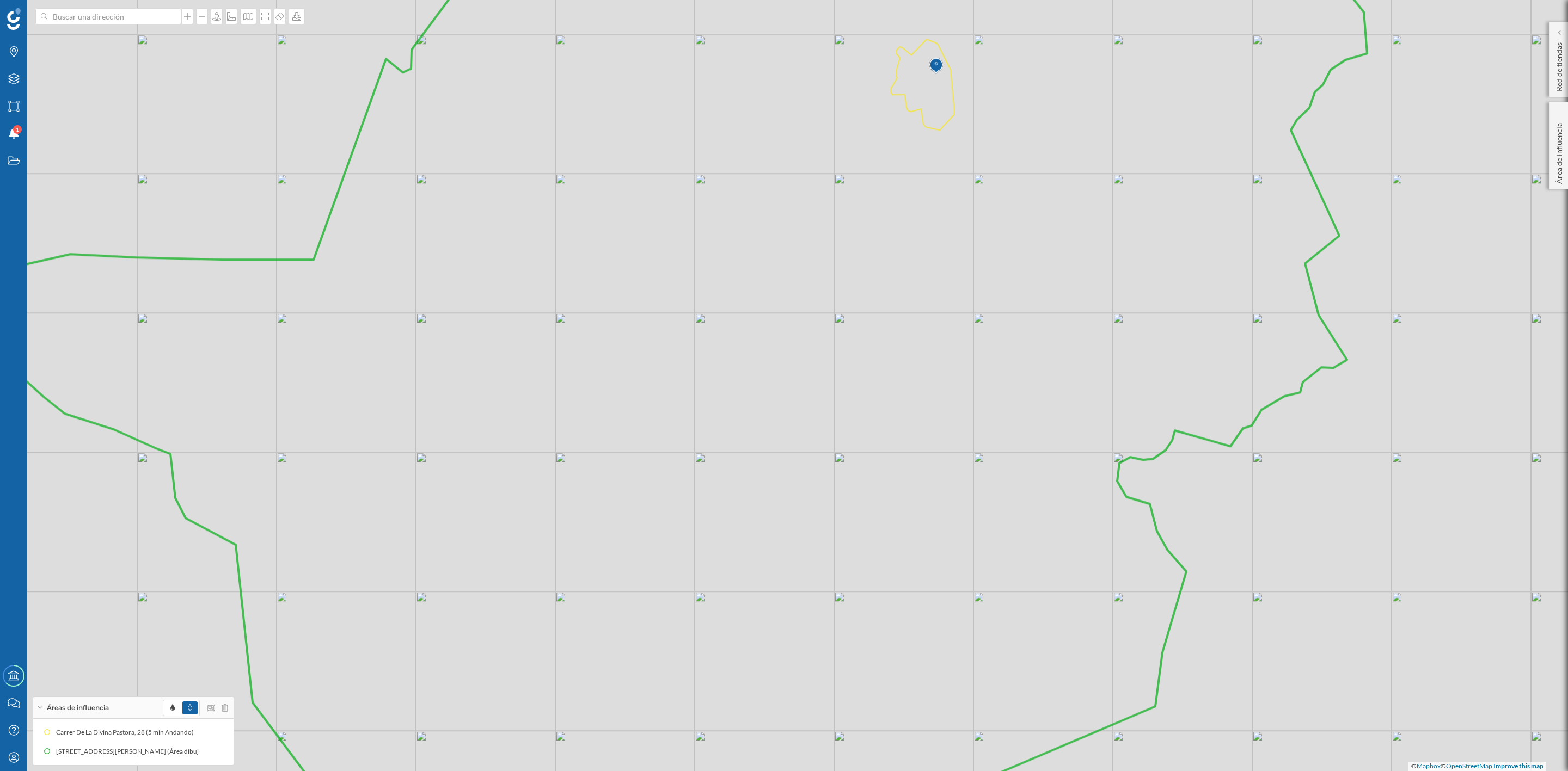
drag, startPoint x: 866, startPoint y: 362, endPoint x: 857, endPoint y: 310, distance: 52.8
click at [857, 310] on icon at bounding box center [680, 334] width 1374 height 931
click at [268, 22] on div at bounding box center [265, 16] width 12 height 16
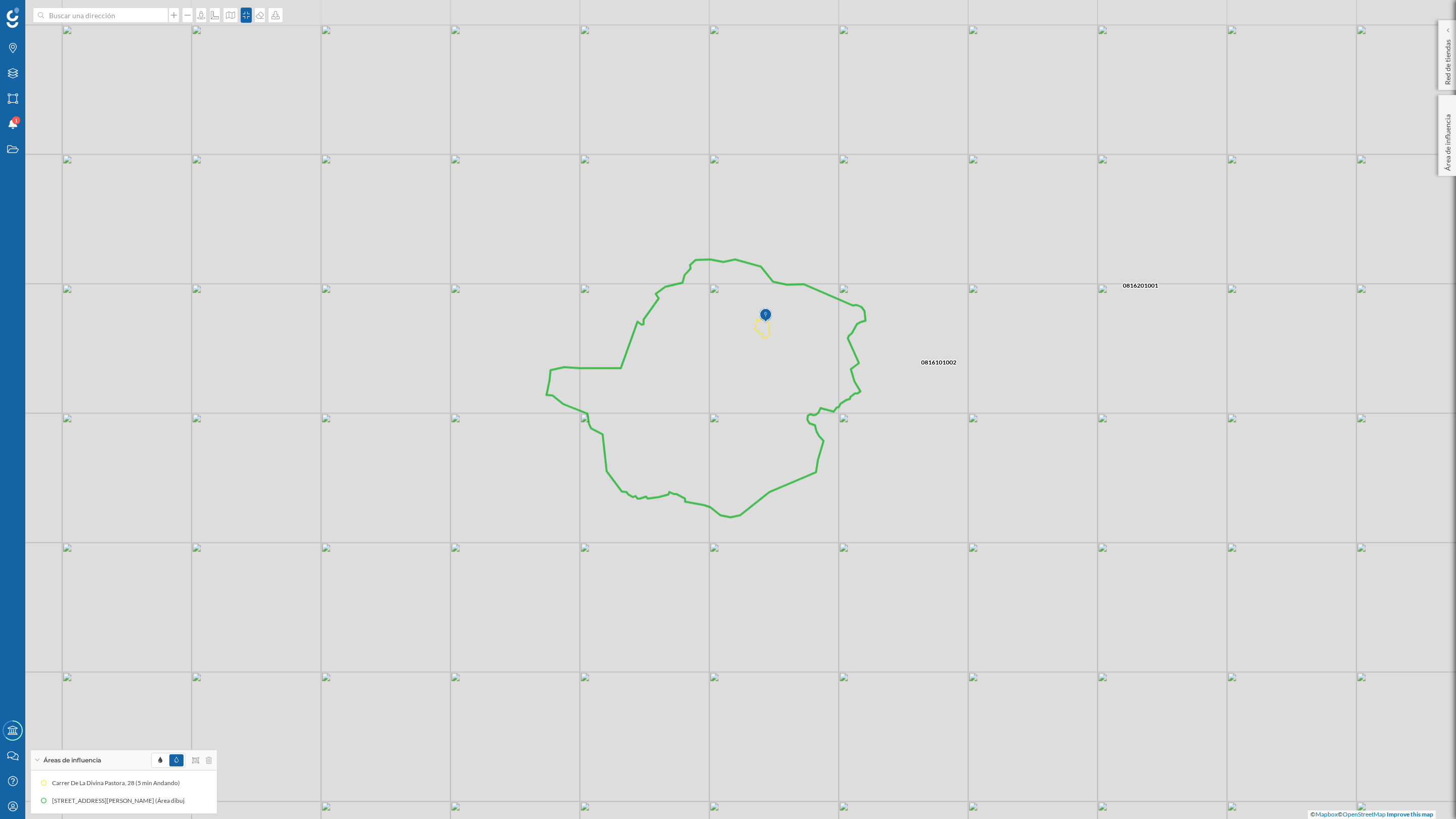
drag, startPoint x: 903, startPoint y: 256, endPoint x: 774, endPoint y: 359, distance: 165.1
click at [774, 359] on icon at bounding box center [706, 388] width 319 height 258
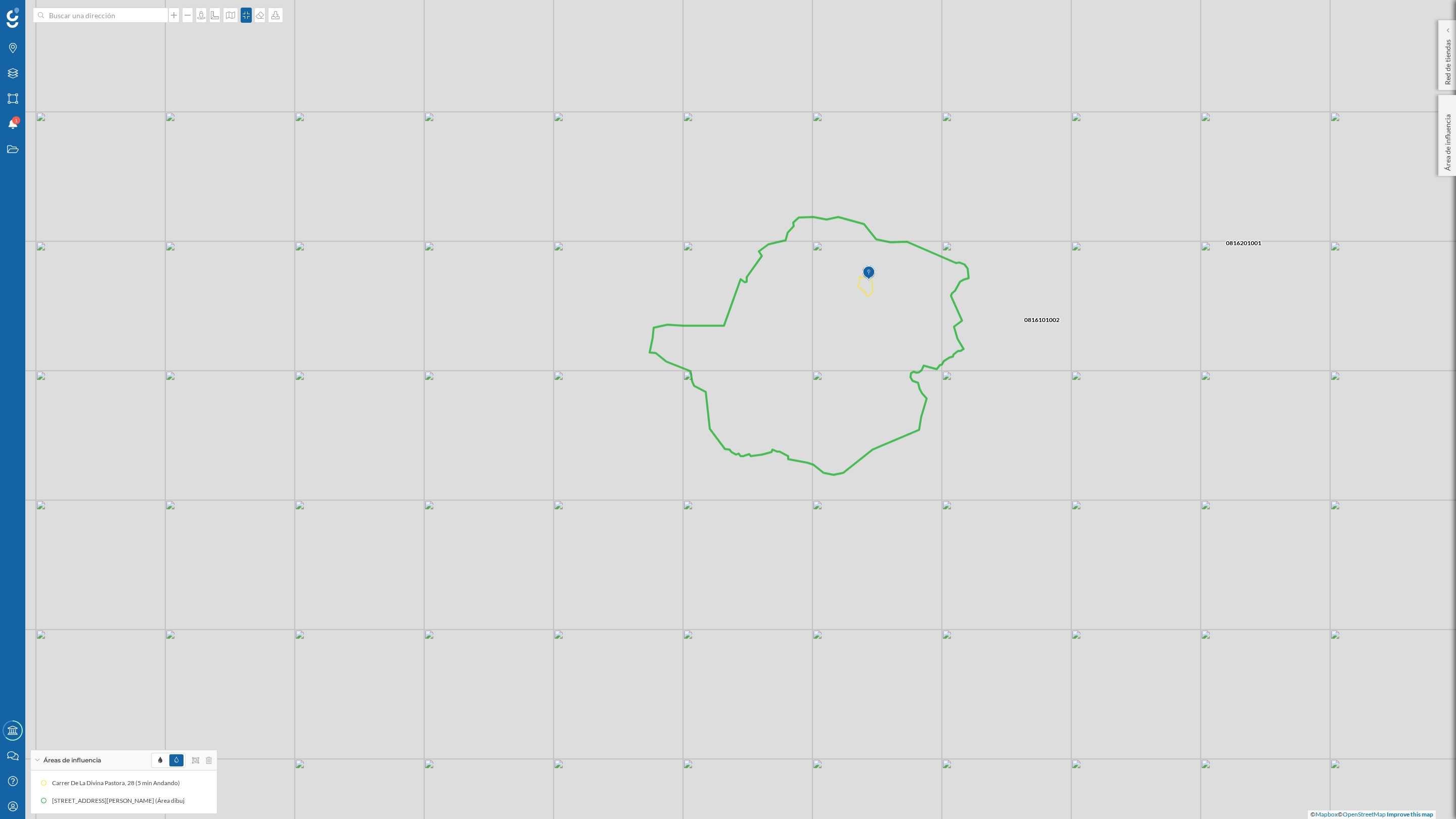
drag, startPoint x: 1094, startPoint y: 346, endPoint x: 1018, endPoint y: 409, distance: 98.7
click at [1018, 409] on div "0816101002 0816201001 © Mapbox © OpenStreetMap Improve this map" at bounding box center [728, 409] width 1456 height 819
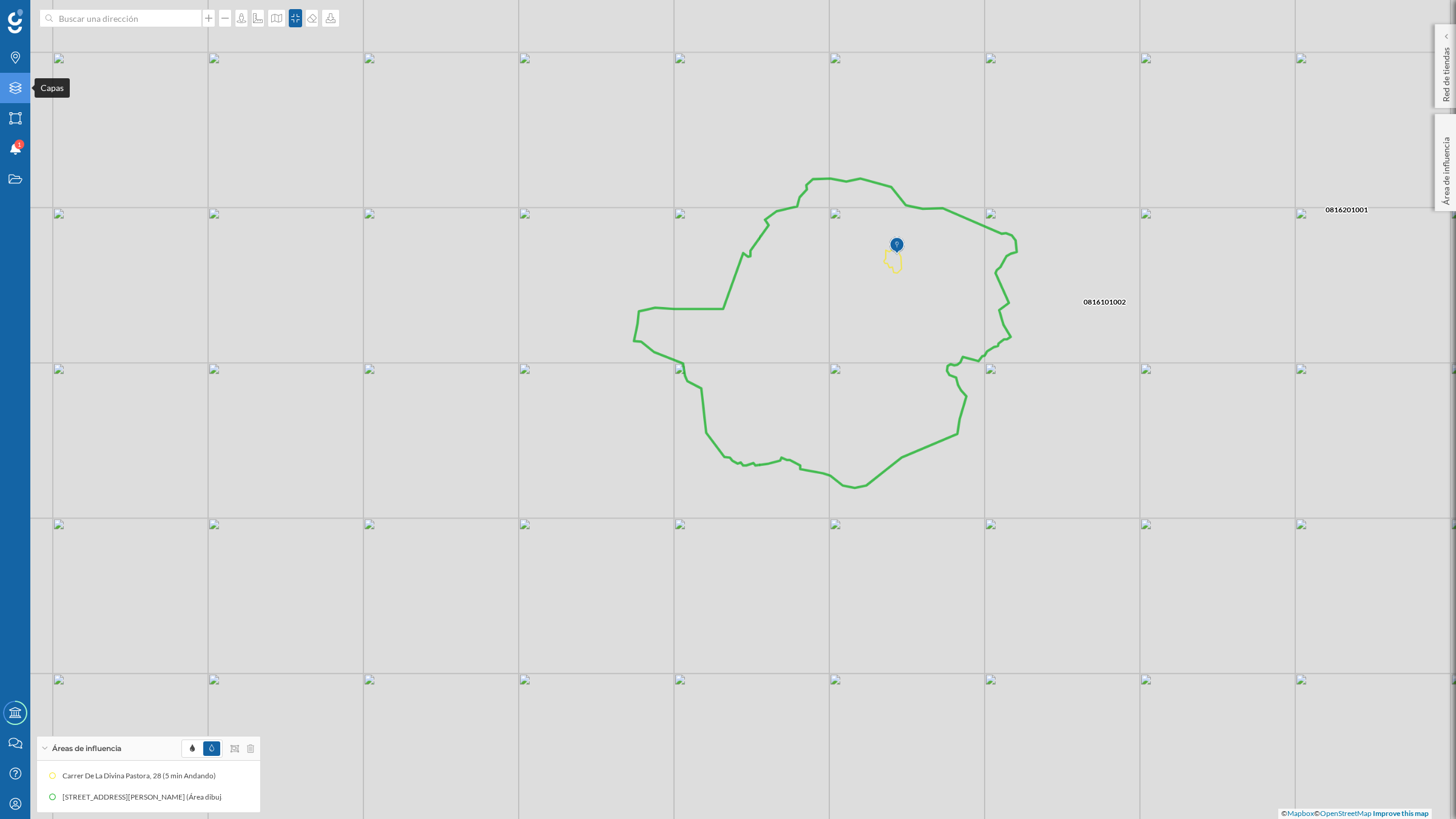
click at [3, 93] on div "Capas" at bounding box center [15, 87] width 30 height 30
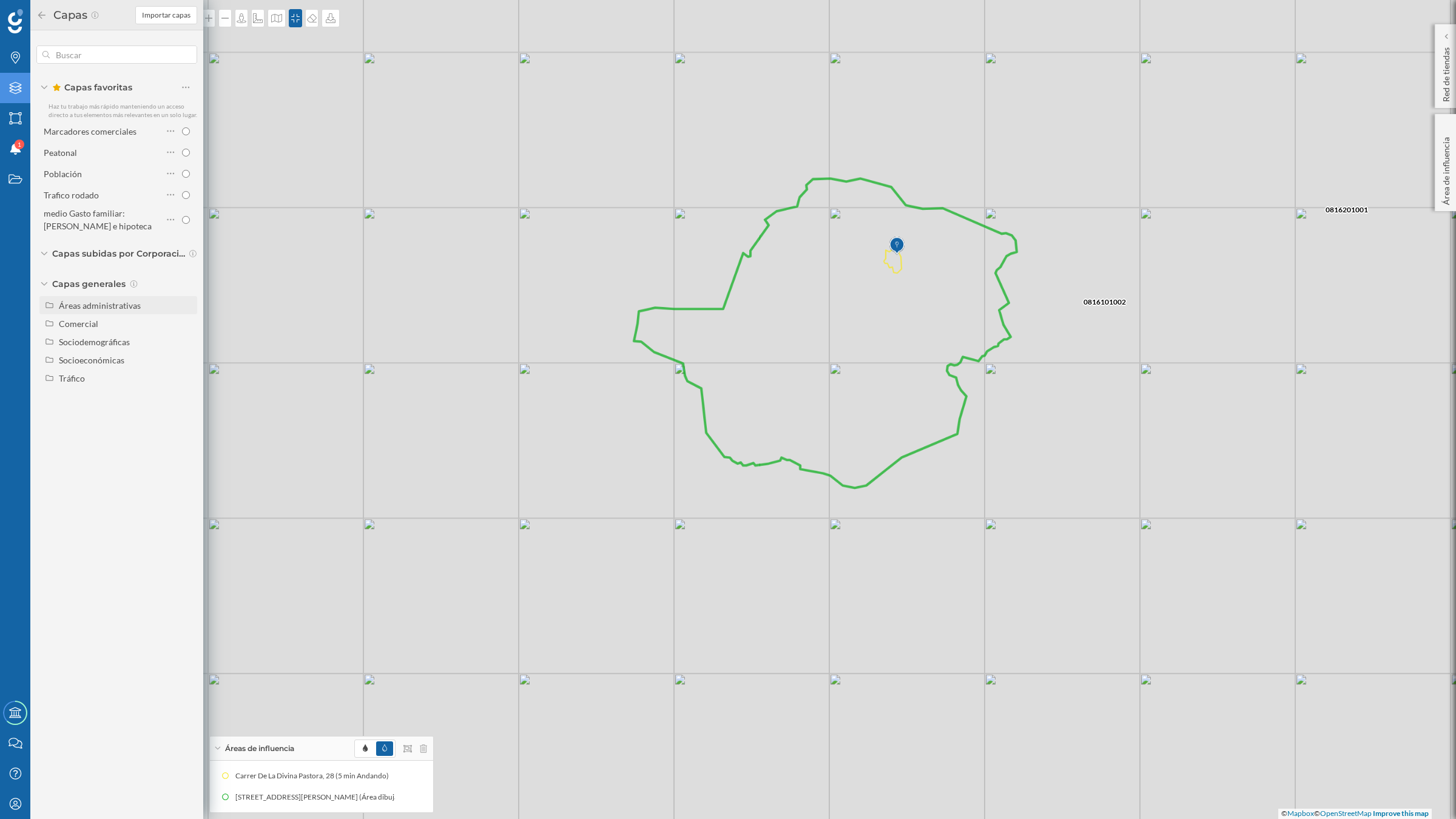
click at [129, 302] on div "Áreas administrativas" at bounding box center [99, 305] width 82 height 10
click at [186, 394] on input "Sección censal" at bounding box center [188, 396] width 8 height 8
radio input "true"
click at [191, 374] on input "Distrito" at bounding box center [188, 378] width 8 height 8
radio input "true"
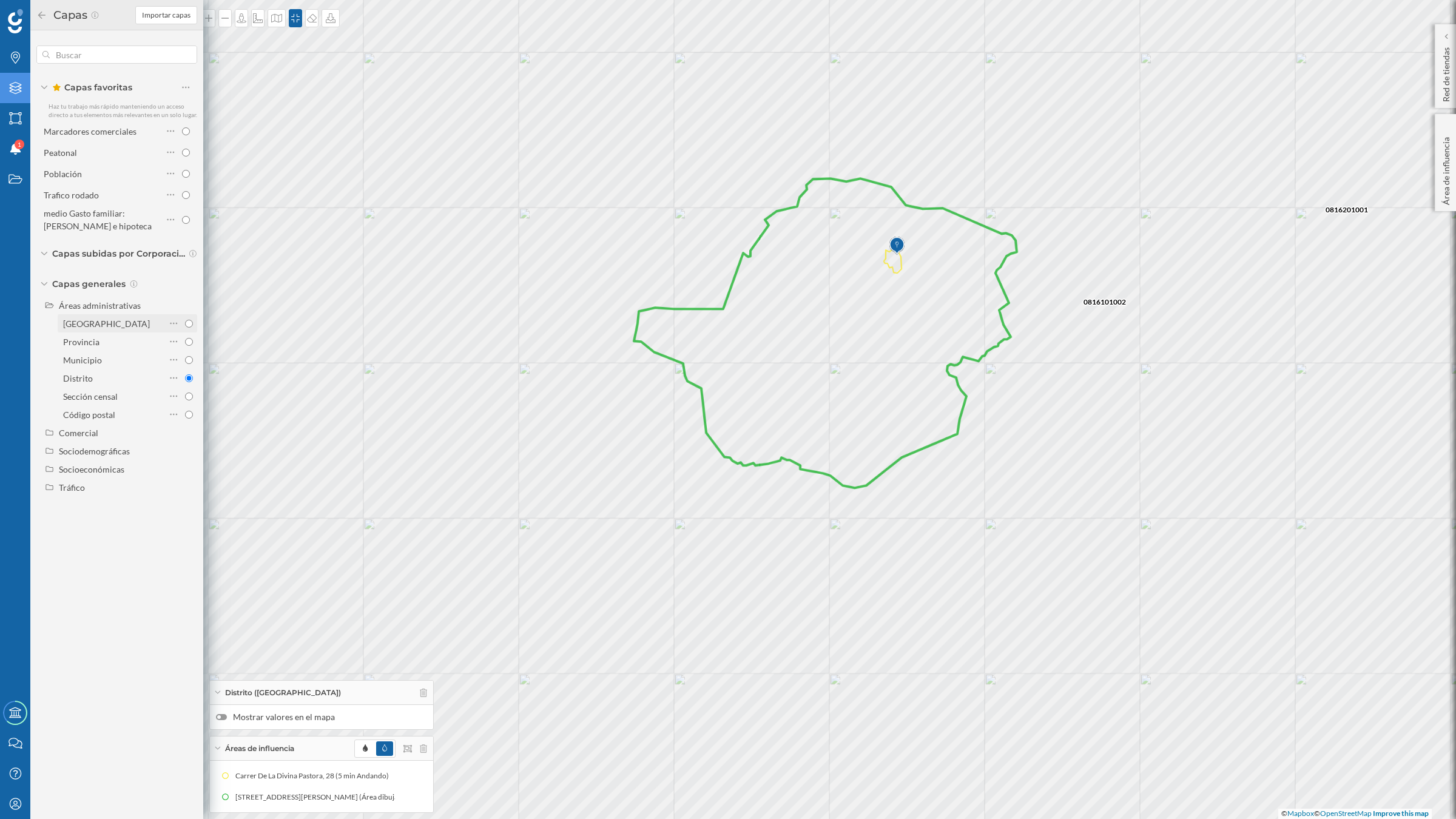
click at [190, 321] on input "[GEOGRAPHIC_DATA]" at bounding box center [188, 323] width 8 height 8
radio input "true"
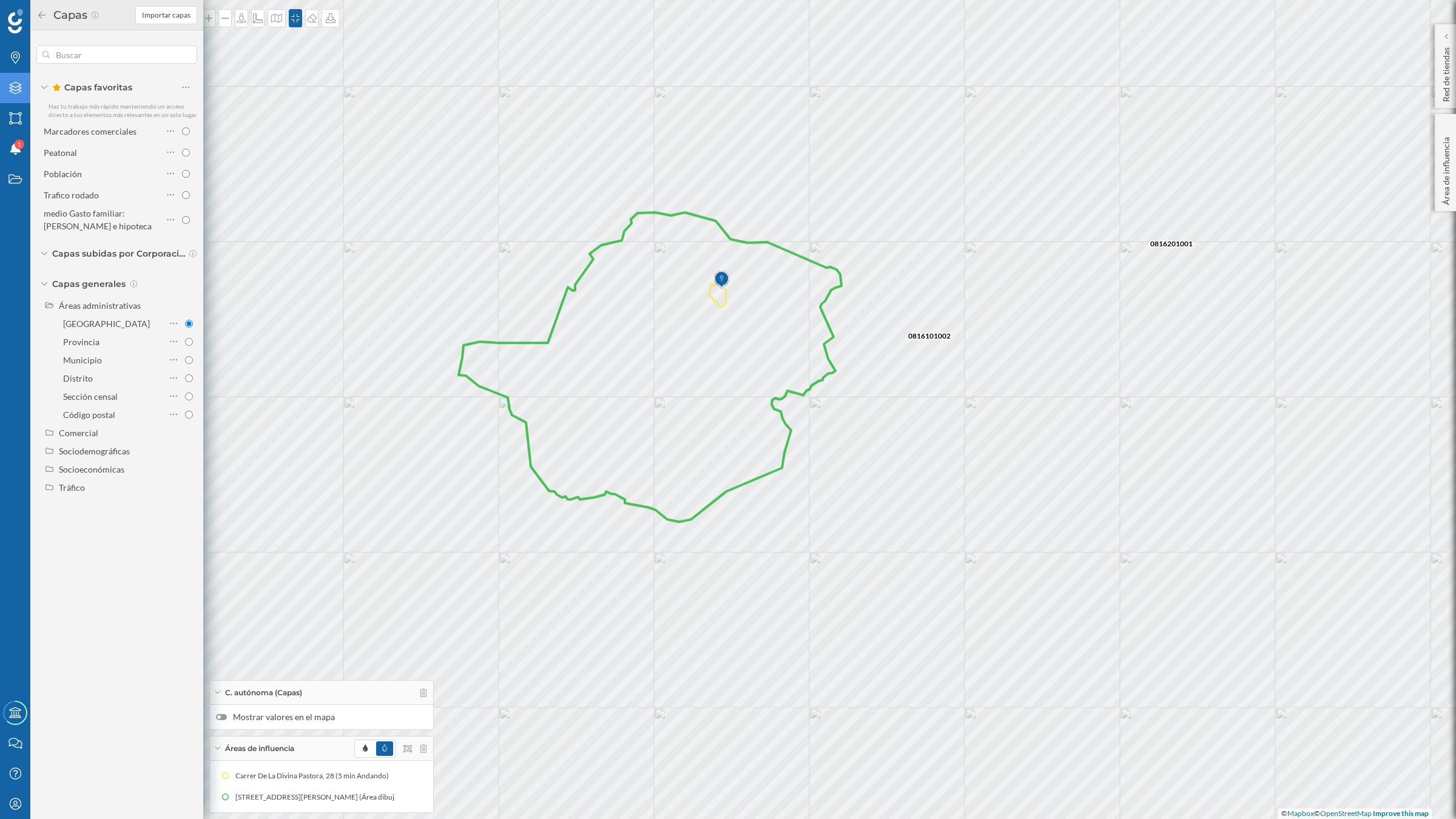
drag, startPoint x: 776, startPoint y: 557, endPoint x: 872, endPoint y: 484, distance: 120.6
click at [872, 484] on div "0816101002 0816201001 © Mapbox © OpenStreetMap Improve this map" at bounding box center [728, 409] width 1456 height 819
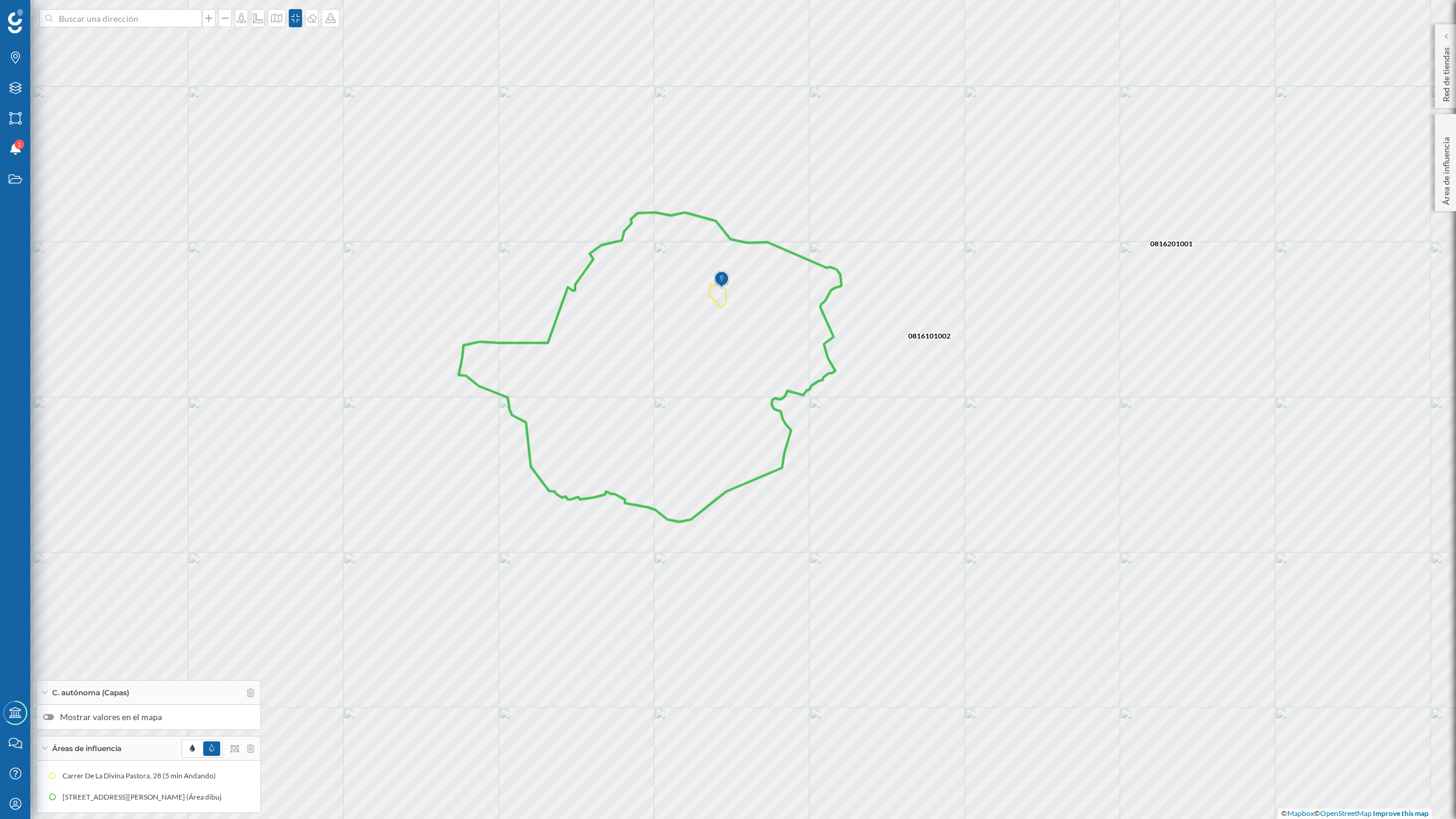
click at [872, 484] on div "0816101002 0816201001 © Mapbox © OpenStreetMap Improve this map" at bounding box center [728, 409] width 1456 height 819
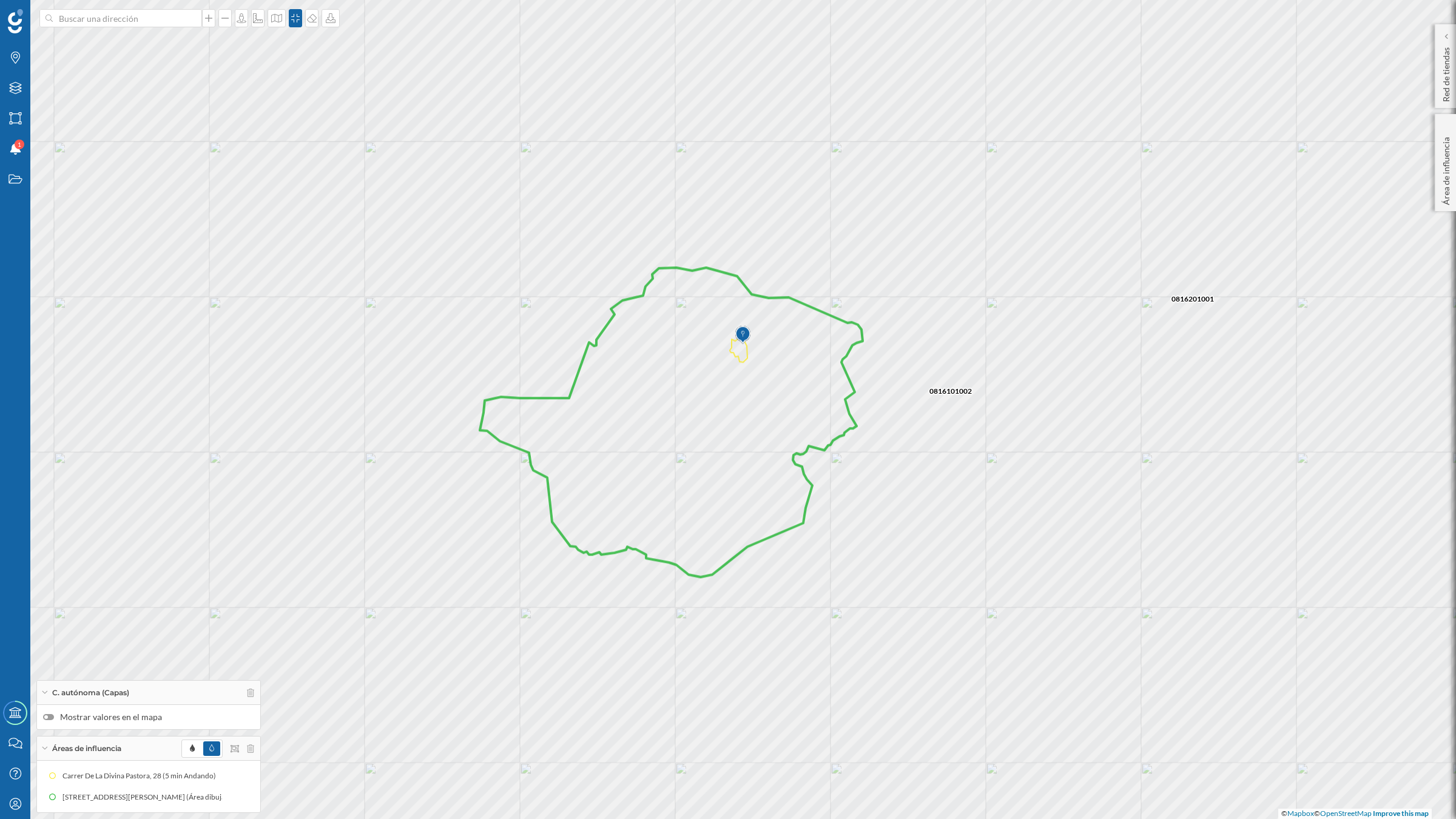
drag, startPoint x: 842, startPoint y: 419, endPoint x: 864, endPoint y: 475, distance: 60.2
click at [864, 475] on div "0816101002 0816201001 © Mapbox © OpenStreetMap Improve this map" at bounding box center [728, 409] width 1456 height 819
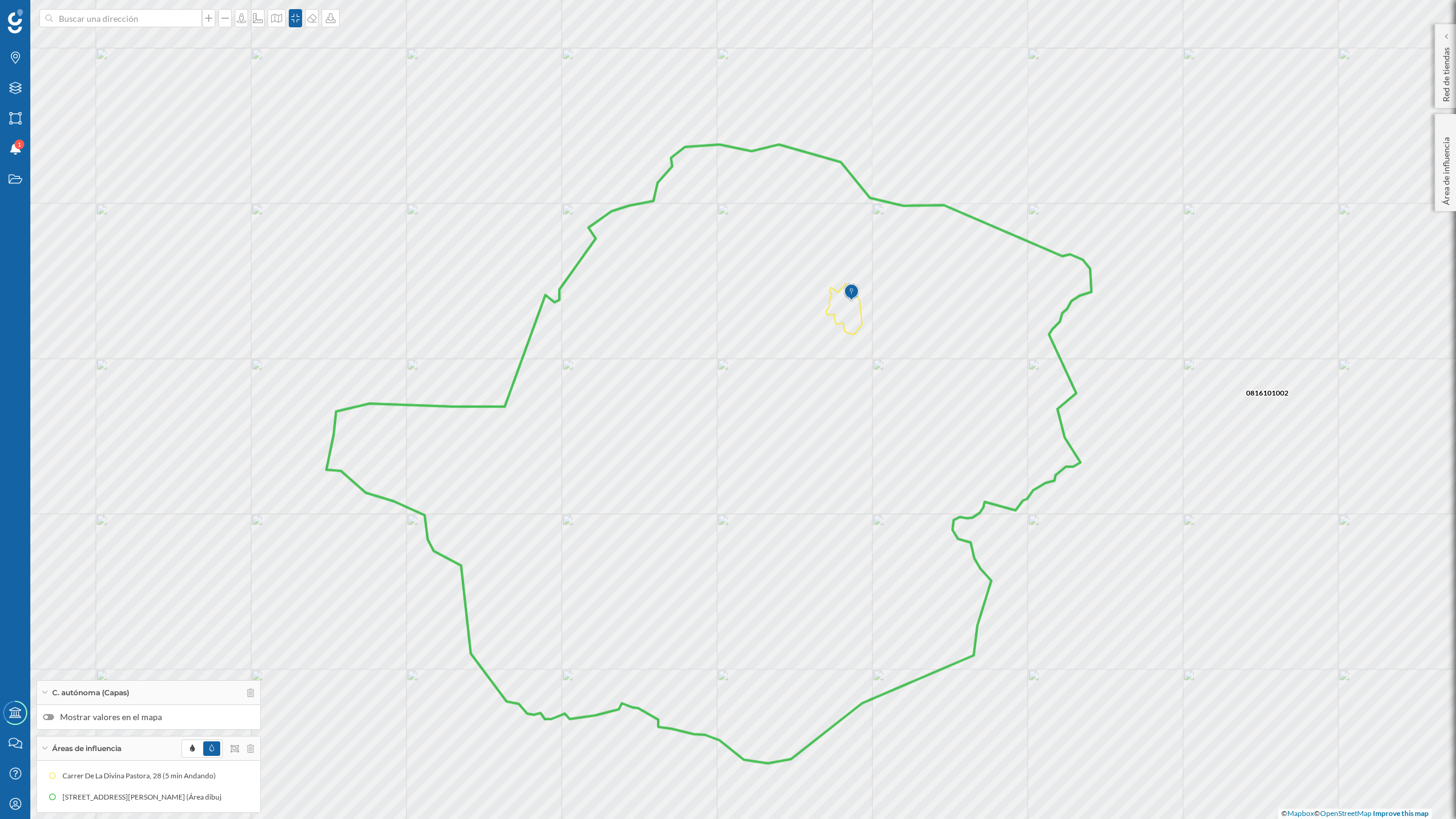
drag, startPoint x: 844, startPoint y: 465, endPoint x: 818, endPoint y: 395, distance: 74.7
click at [818, 395] on icon at bounding box center [709, 454] width 765 height 619
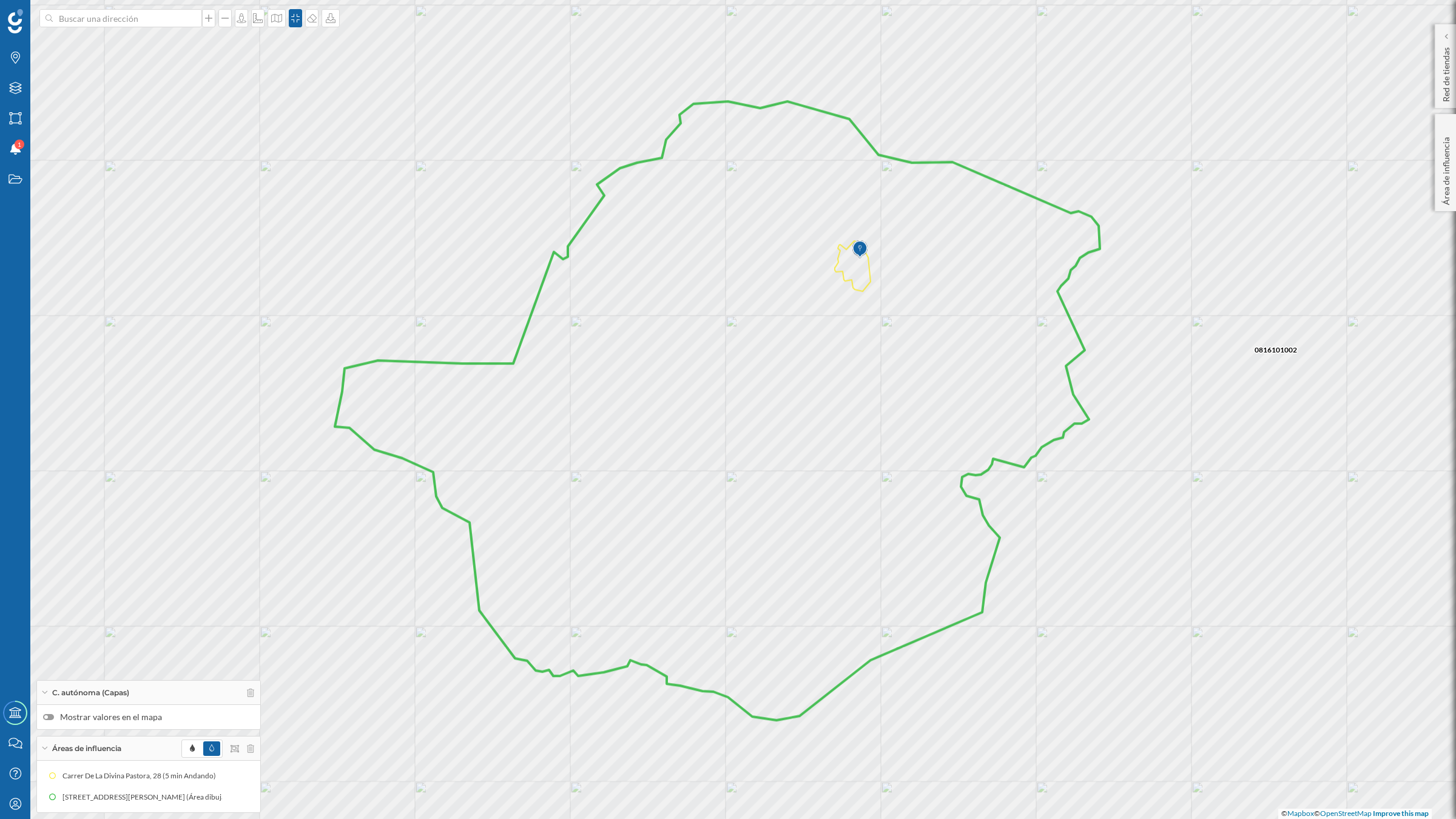
drag, startPoint x: 818, startPoint y: 394, endPoint x: 827, endPoint y: 350, distance: 44.9
click at [827, 350] on icon at bounding box center [717, 411] width 765 height 619
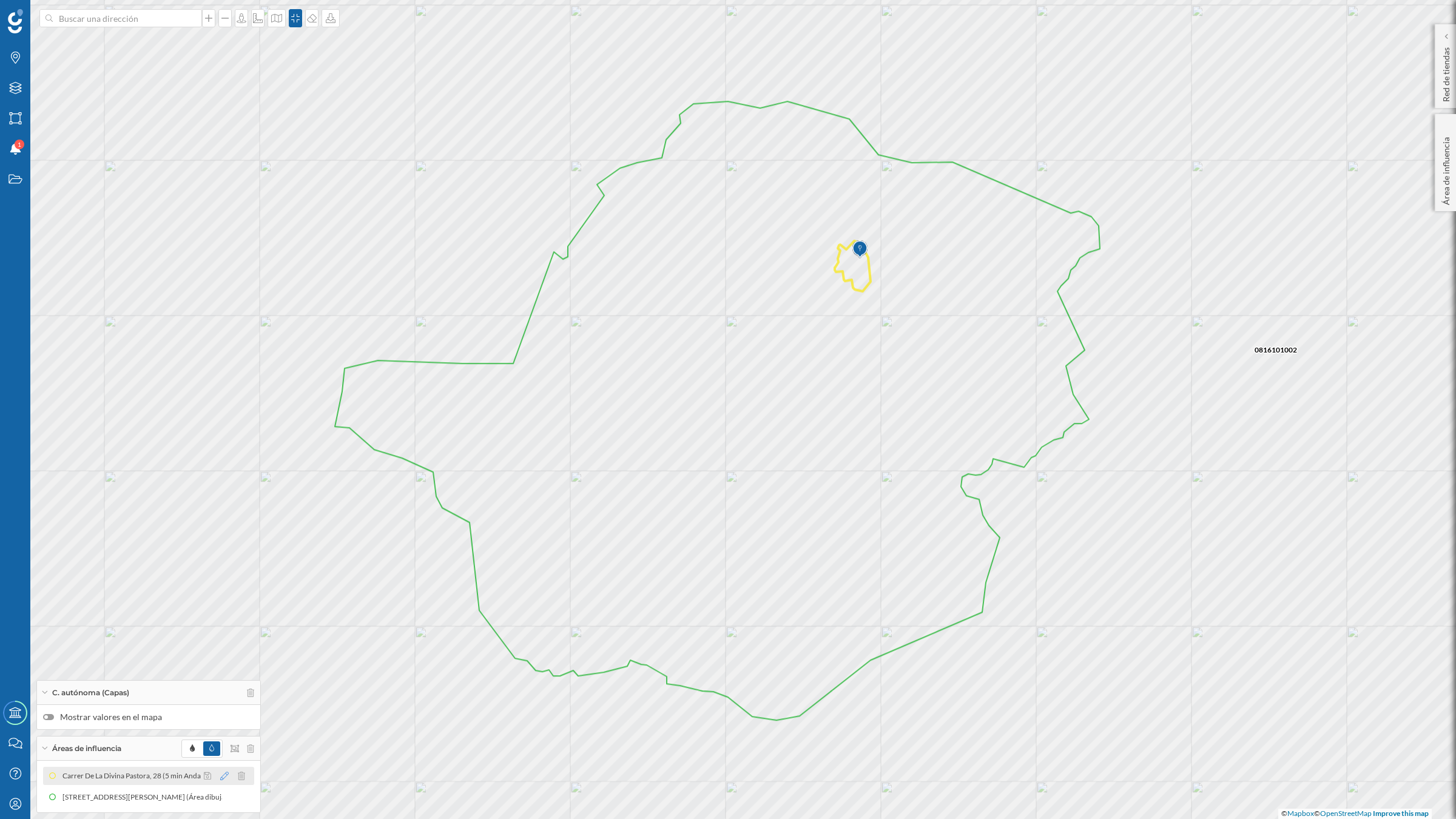
click at [223, 775] on icon at bounding box center [225, 777] width 9 height 9
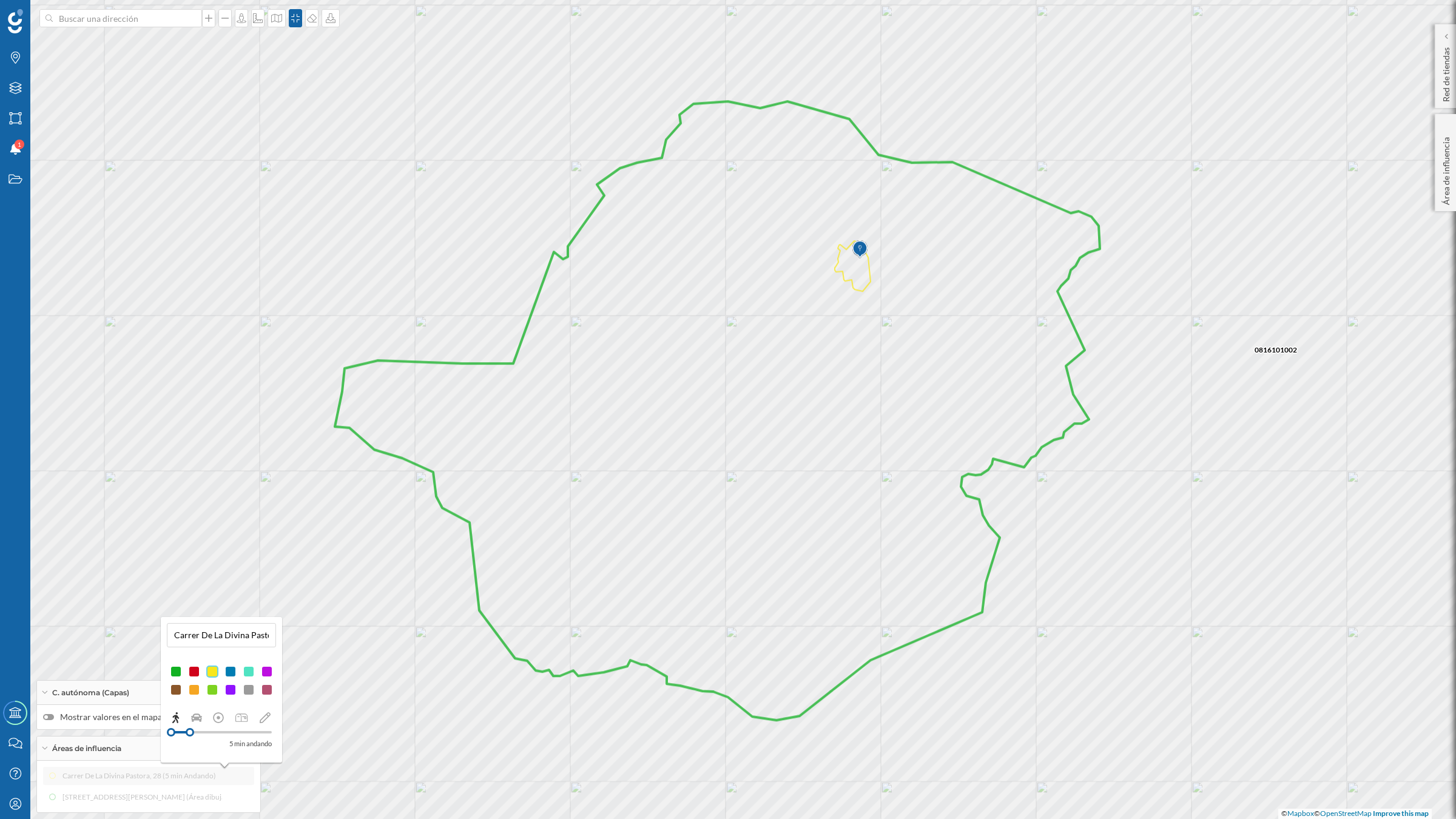
click at [228, 681] on div at bounding box center [221, 681] width 109 height 36
click at [229, 693] on div at bounding box center [231, 690] width 12 height 12
click at [173, 516] on div "0816101002 0816201001 © Mapbox © OpenStreetMap Improve this map" at bounding box center [728, 409] width 1456 height 819
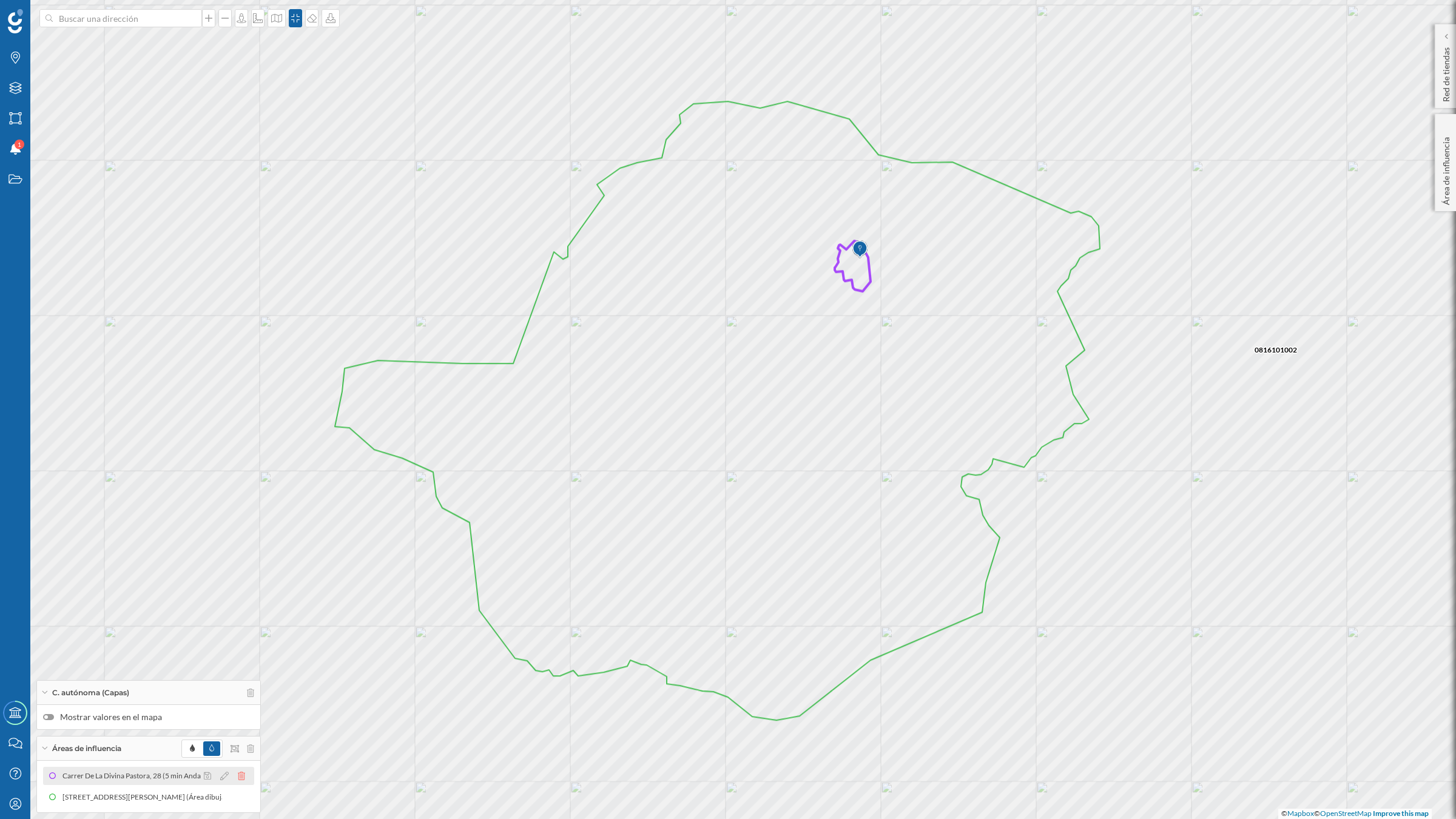
click at [243, 778] on icon at bounding box center [241, 777] width 7 height 9
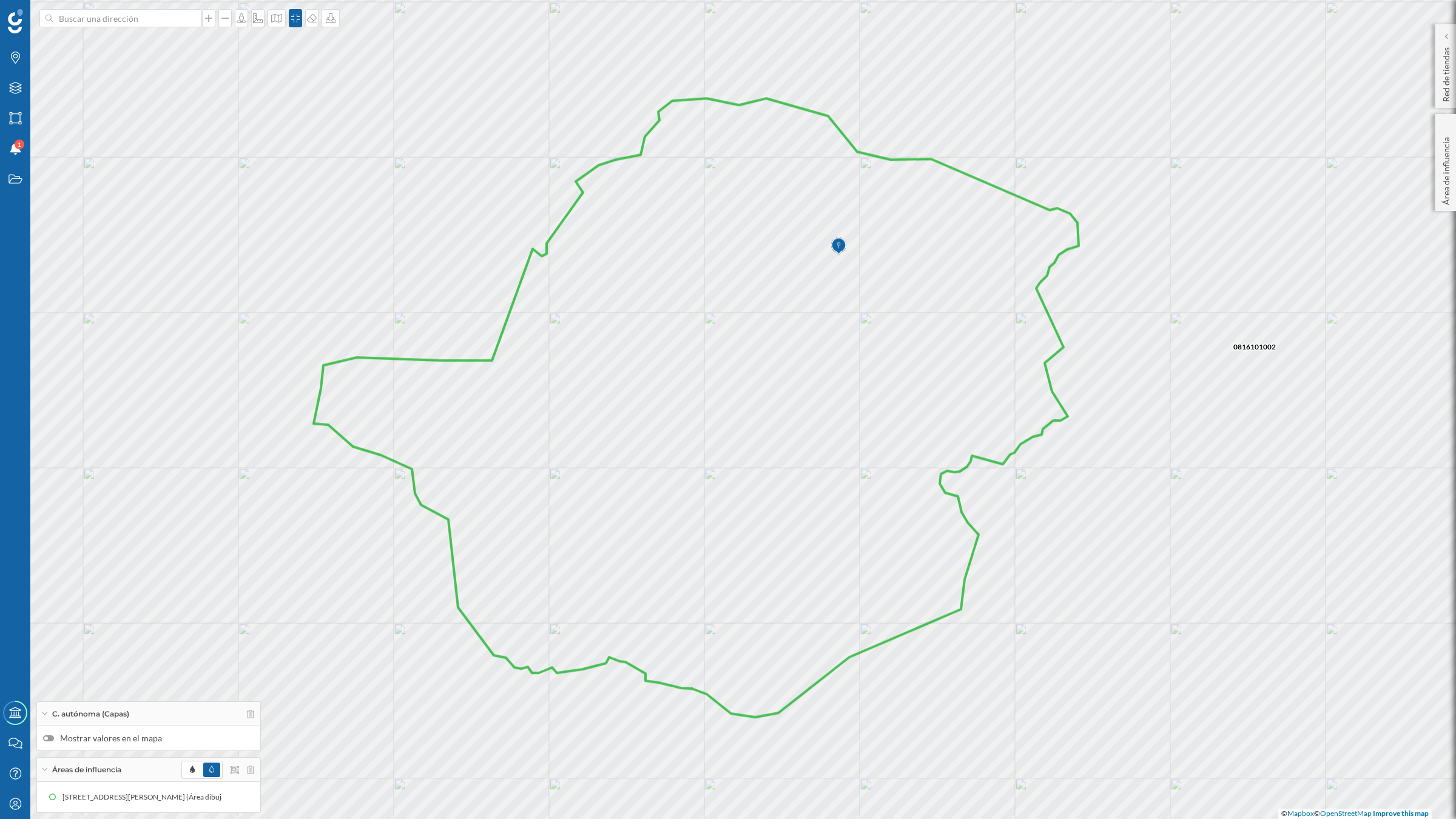
drag, startPoint x: 766, startPoint y: 551, endPoint x: 745, endPoint y: 547, distance: 21.4
click at [745, 547] on icon at bounding box center [696, 408] width 765 height 619
click at [11, 807] on icon "Mi perfil" at bounding box center [16, 804] width 16 height 12
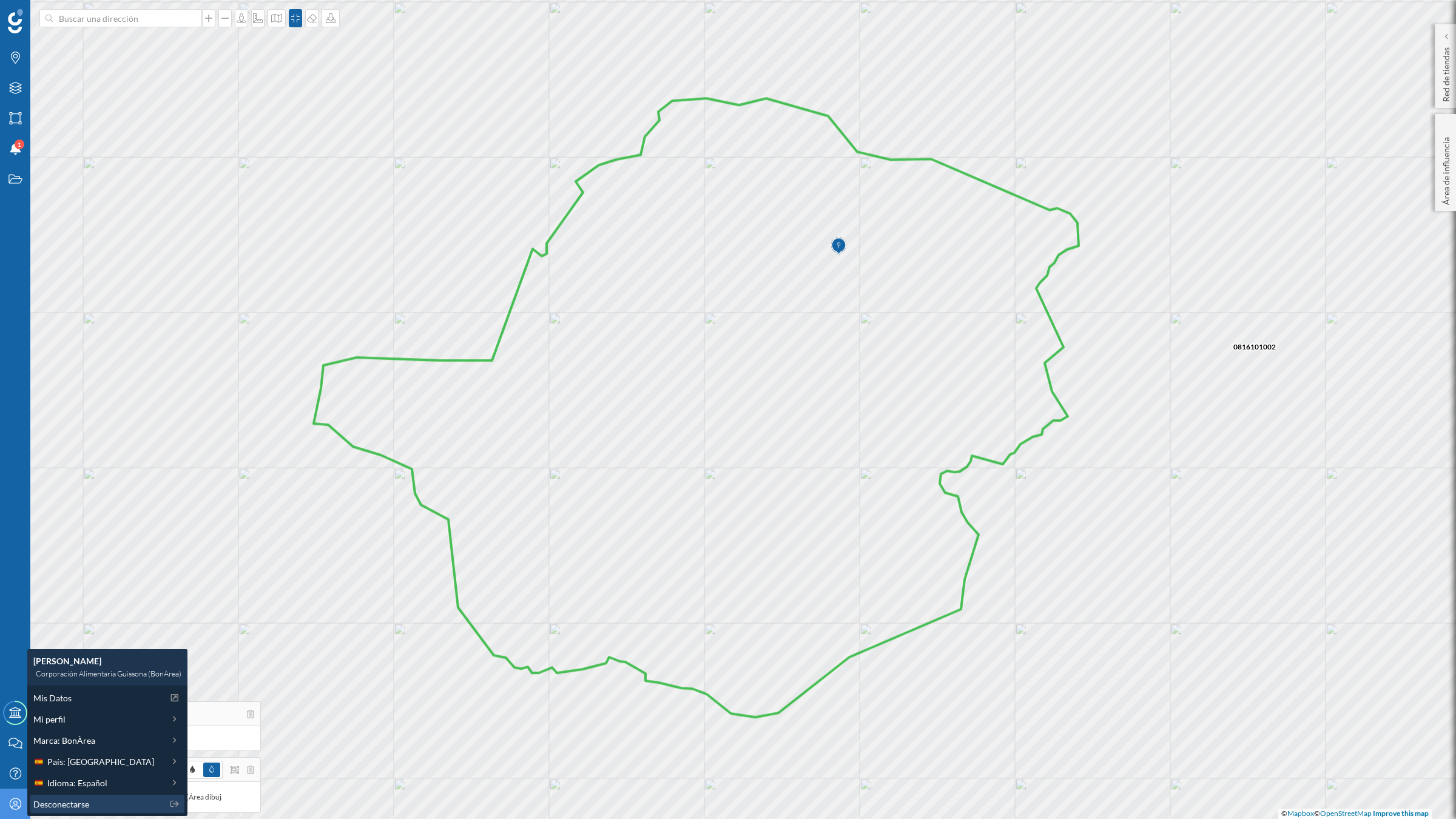
click at [73, 800] on span "Desconectarse" at bounding box center [61, 804] width 56 height 13
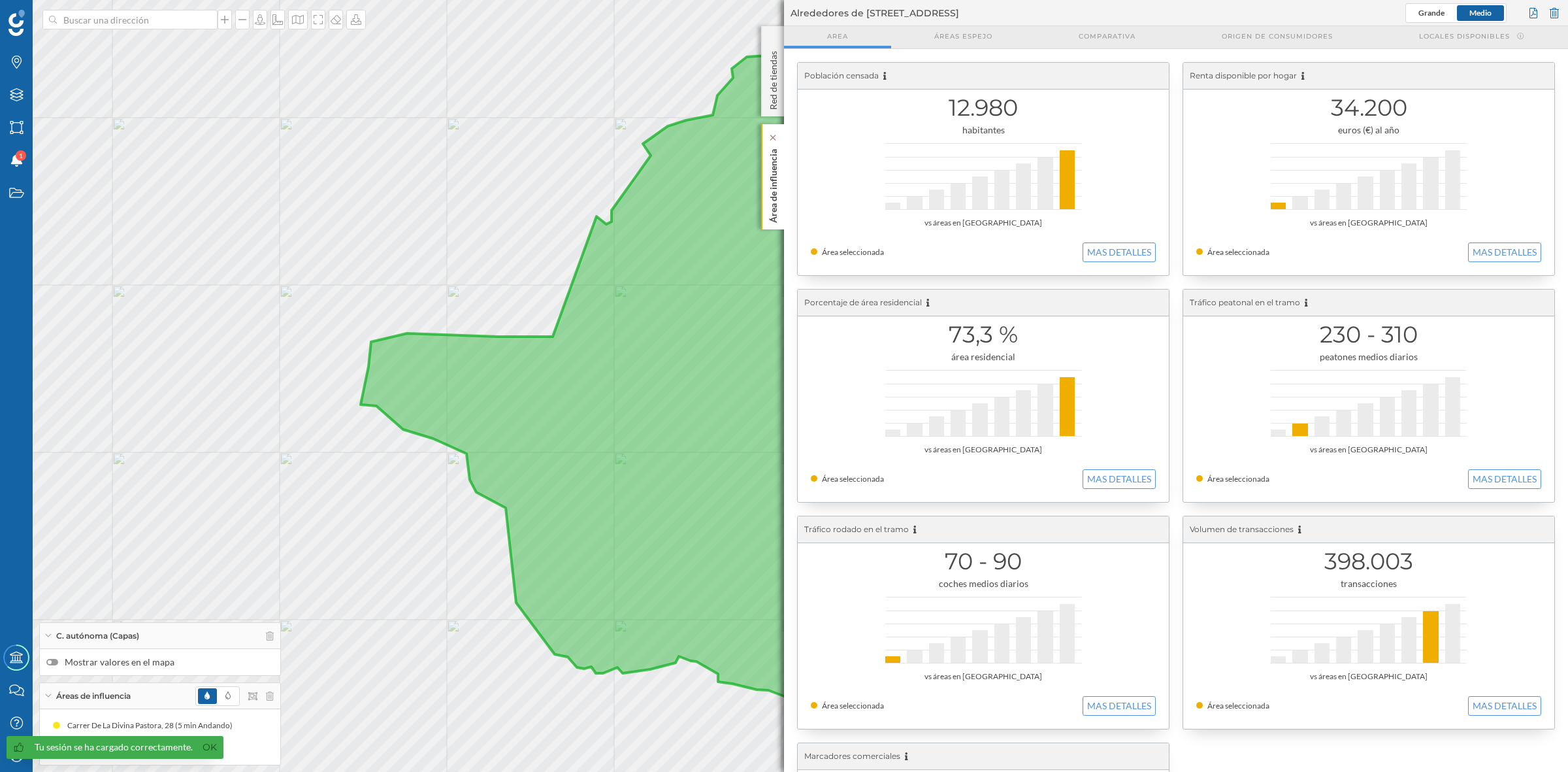
click at [778, 167] on p "Área de influencia" at bounding box center [774, 183] width 13 height 79
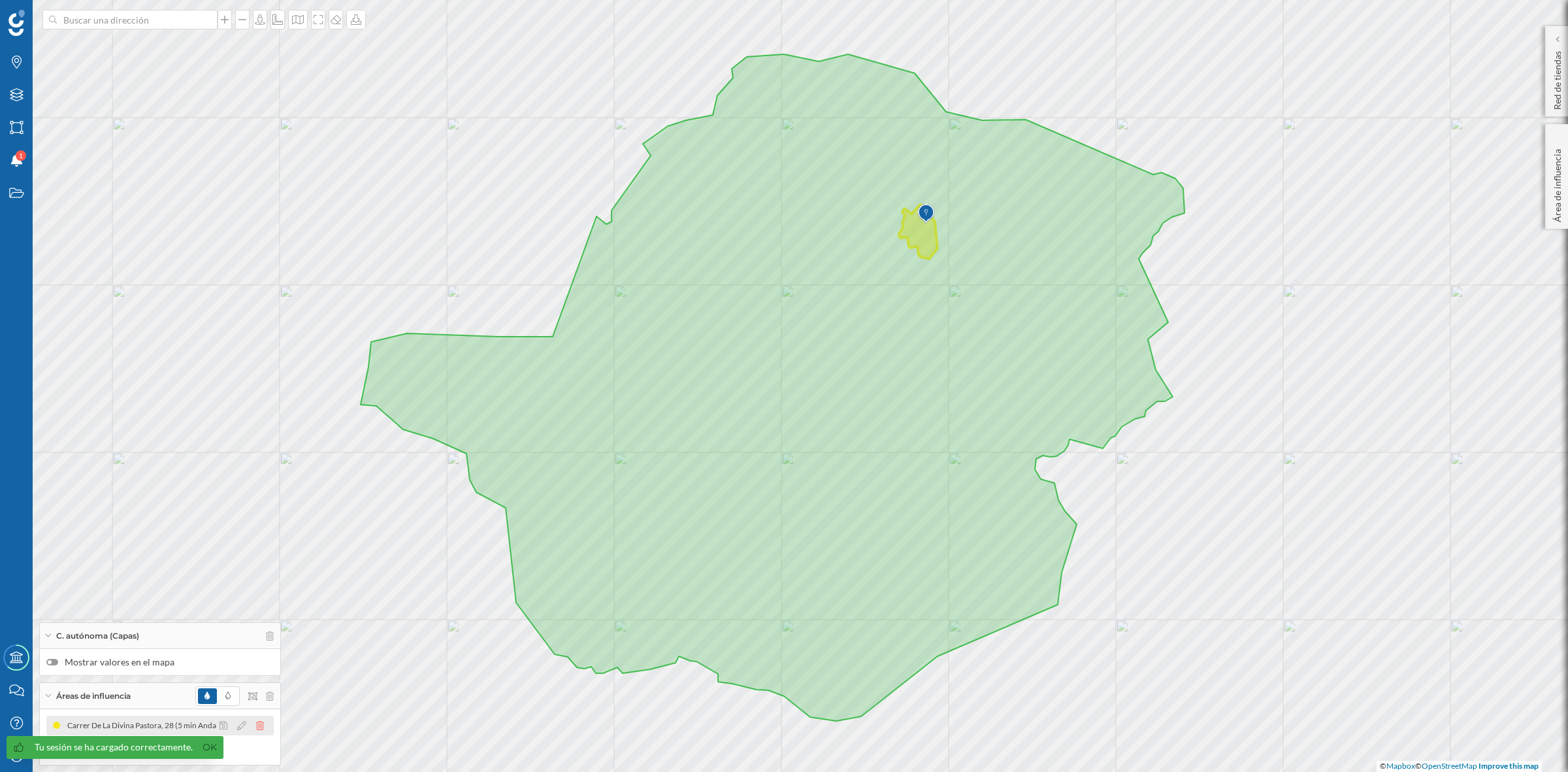
click at [262, 725] on icon at bounding box center [260, 725] width 7 height 9
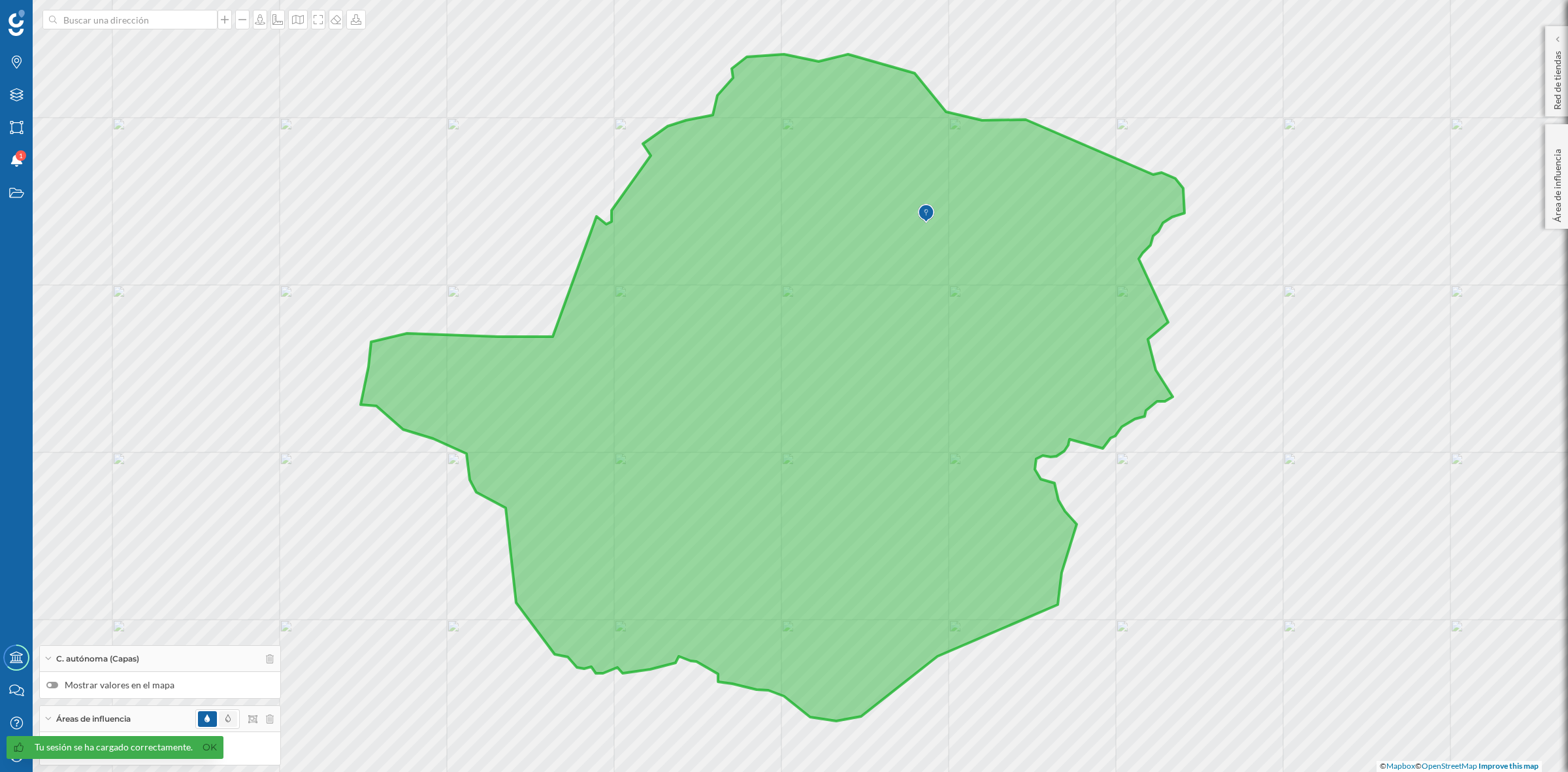
click at [232, 722] on span at bounding box center [228, 719] width 19 height 16
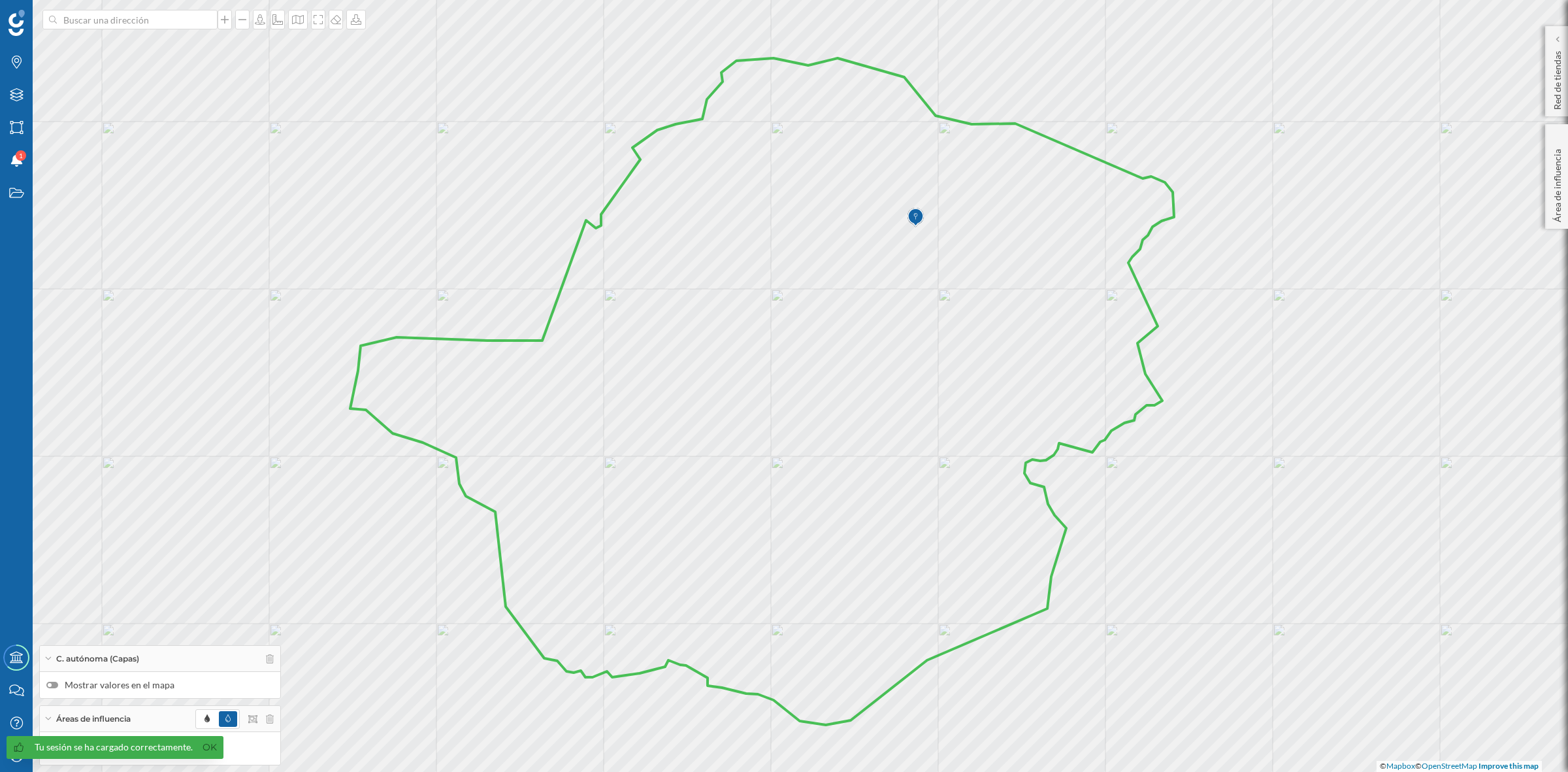
drag, startPoint x: 720, startPoint y: 470, endPoint x: 710, endPoint y: 474, distance: 10.8
click at [710, 474] on icon at bounding box center [762, 391] width 824 height 667
click at [317, 20] on icon at bounding box center [318, 19] width 13 height 10
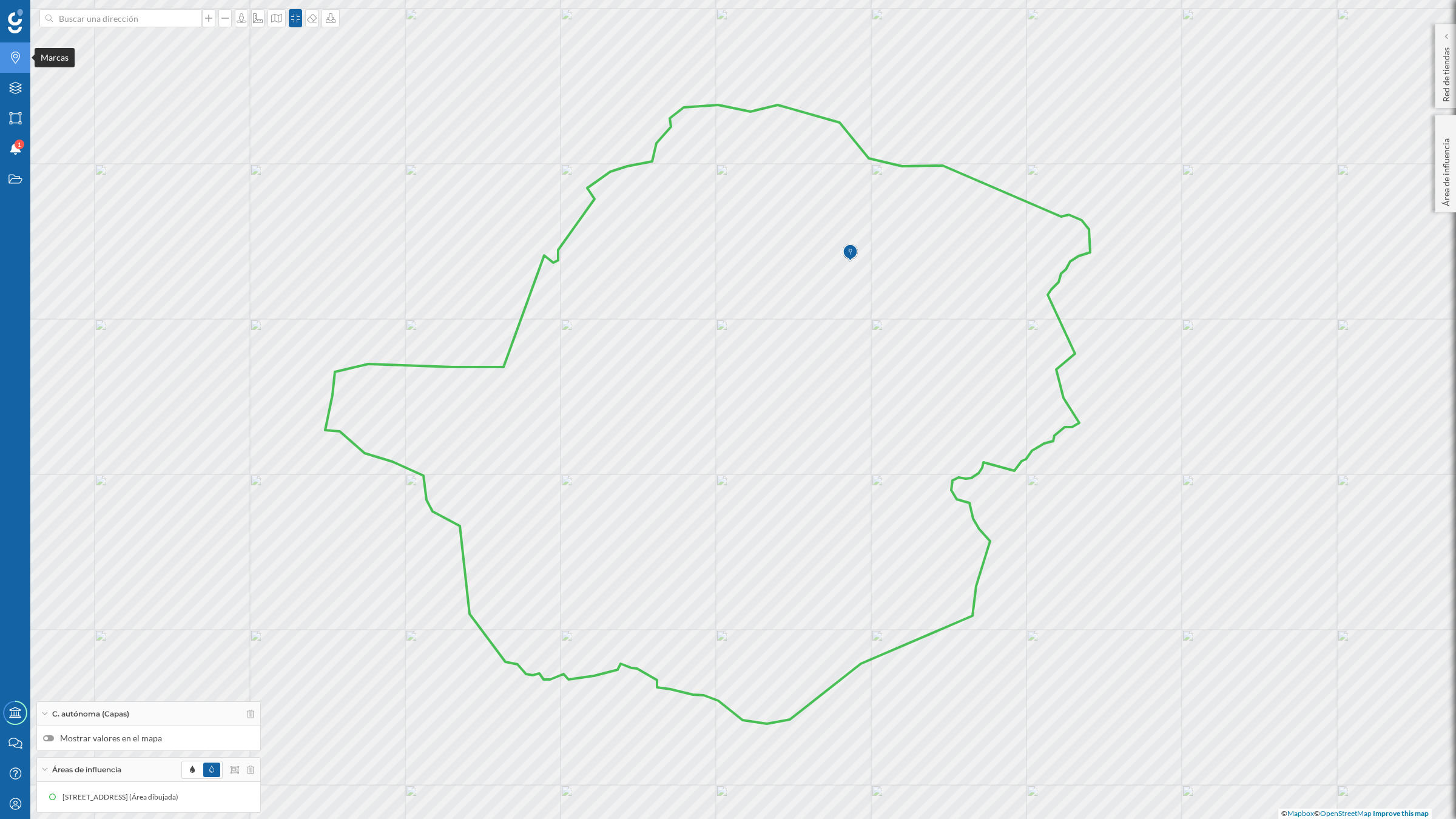
click at [12, 58] on icon "Marcas" at bounding box center [16, 58] width 16 height 12
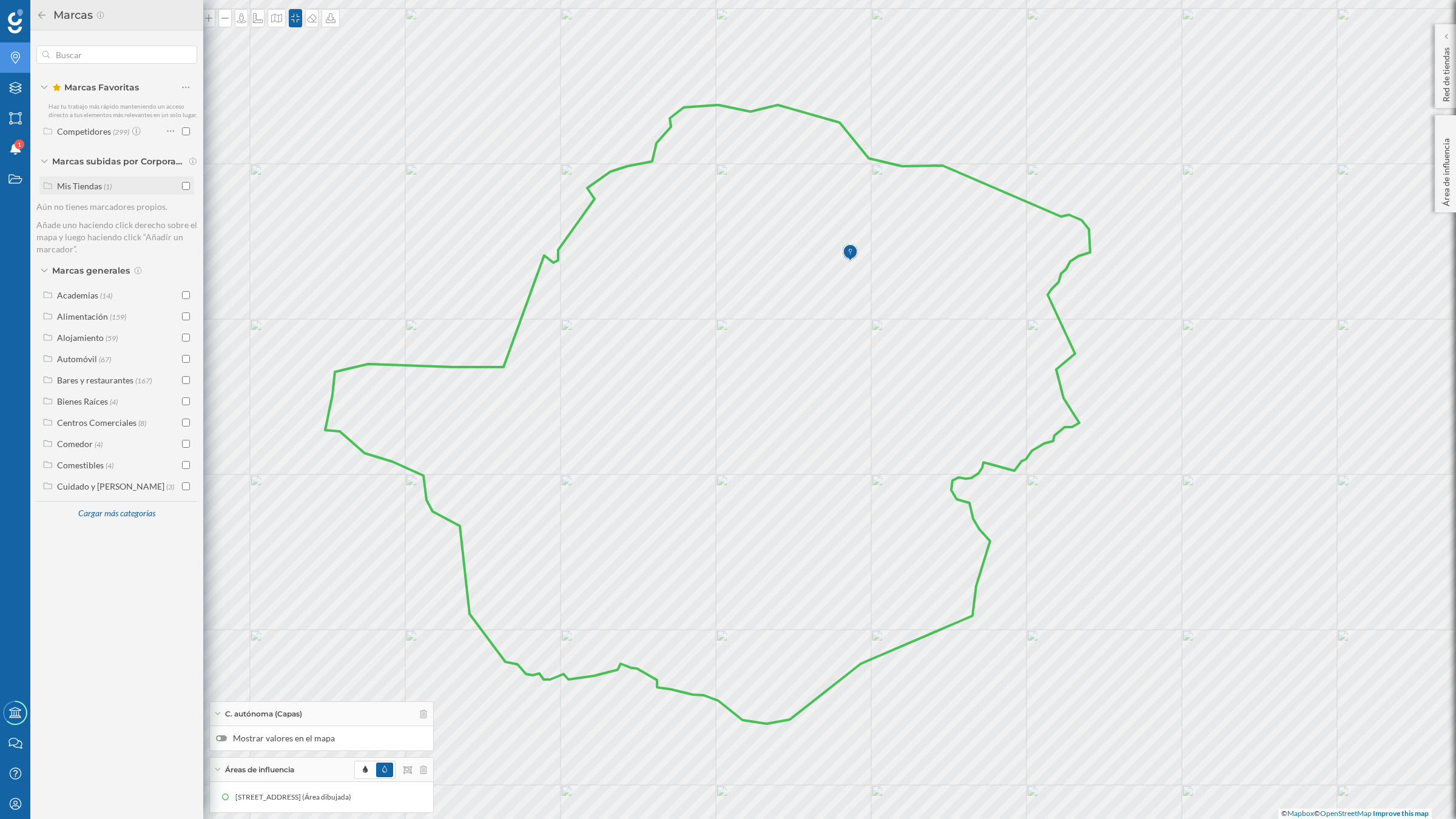
click at [183, 186] on input "checkbox" at bounding box center [186, 186] width 8 height 8
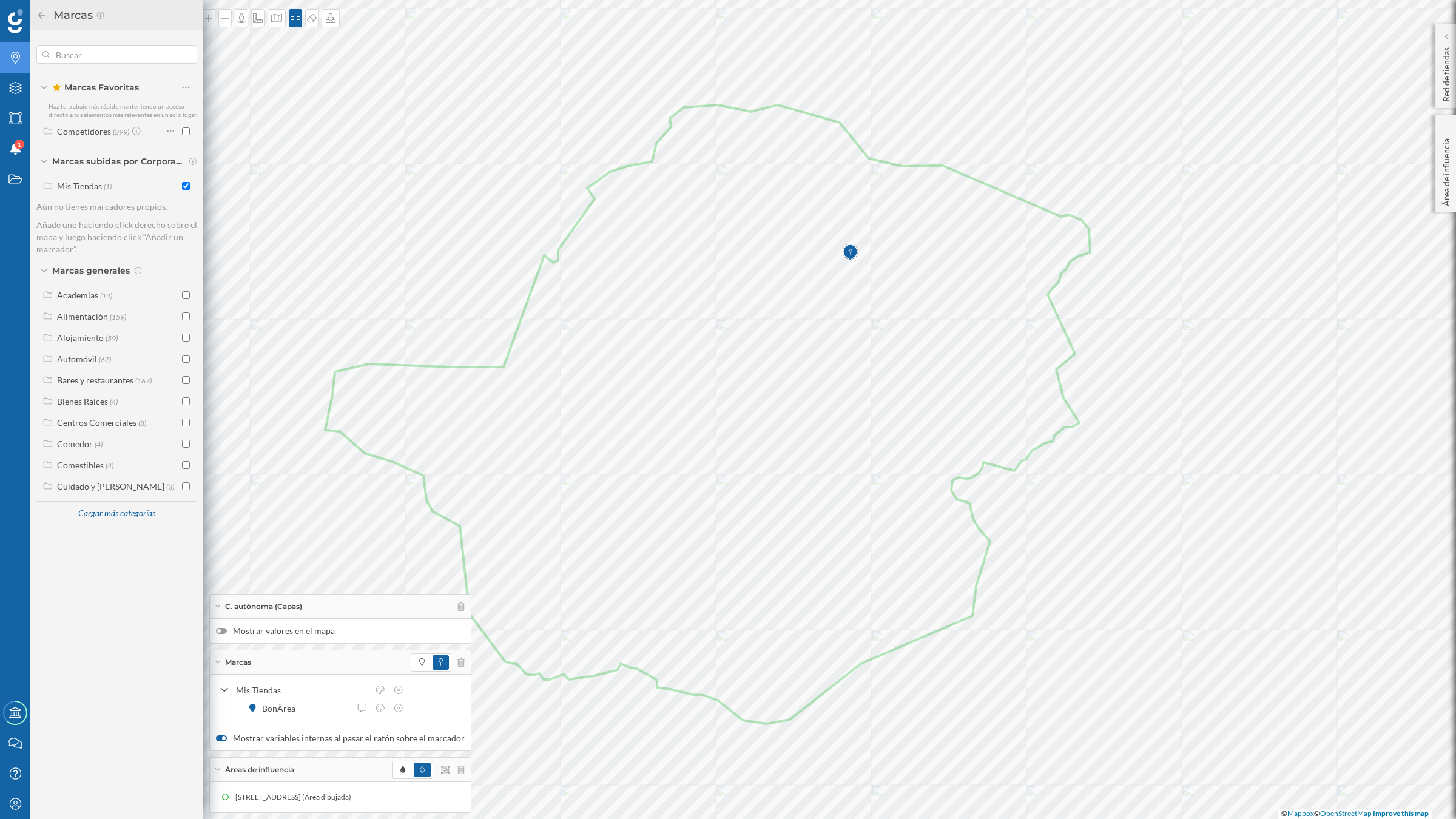
click at [37, 8] on div "Marcas" at bounding box center [117, 15] width 161 height 19
click at [46, 13] on icon at bounding box center [42, 16] width 11 height 9
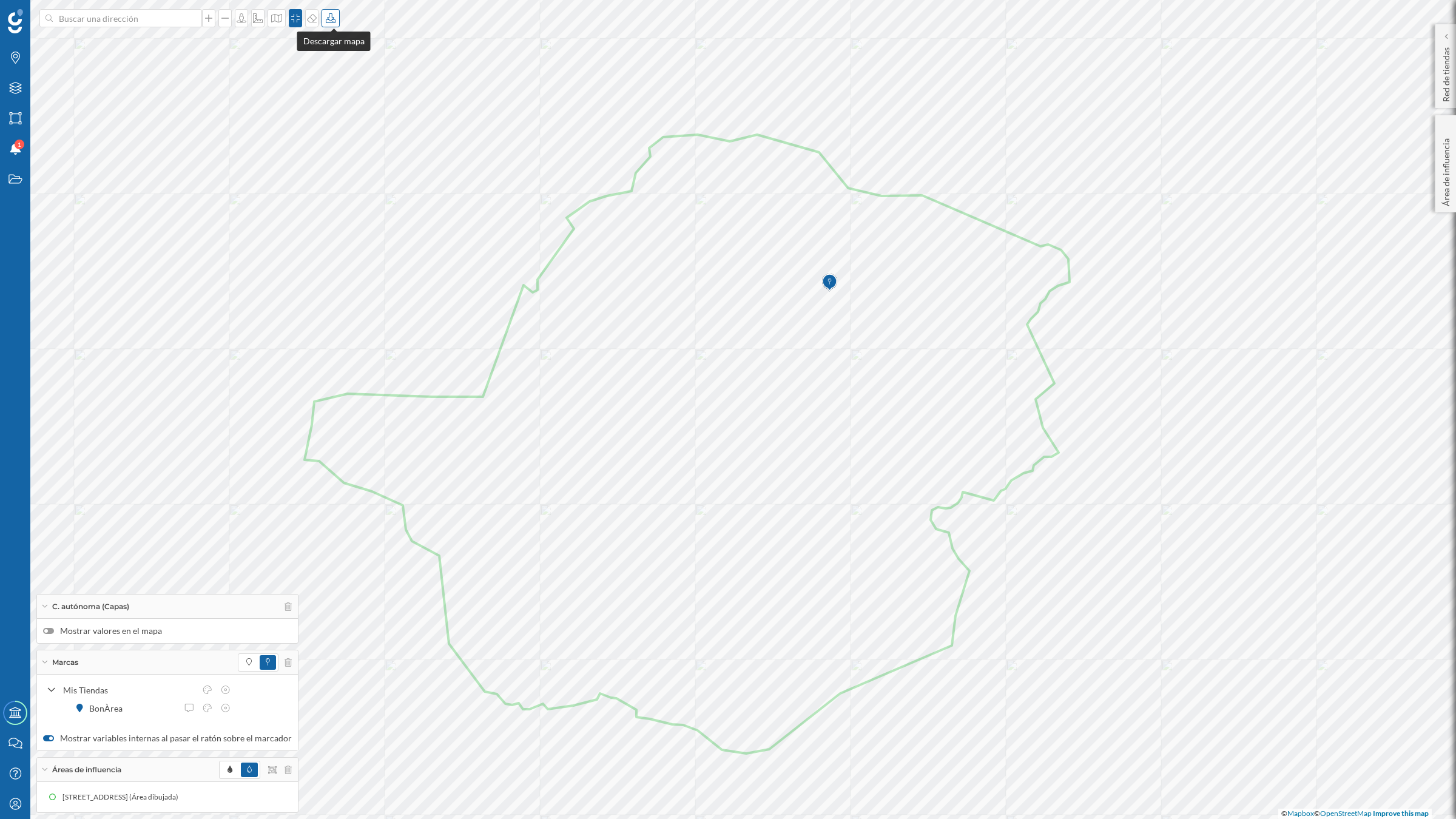
click at [331, 20] on icon at bounding box center [330, 17] width 12 height 10
click at [353, 96] on div "Descargar sin leyenda" at bounding box center [374, 88] width 93 height 18
